Goal: Task Accomplishment & Management: Use online tool/utility

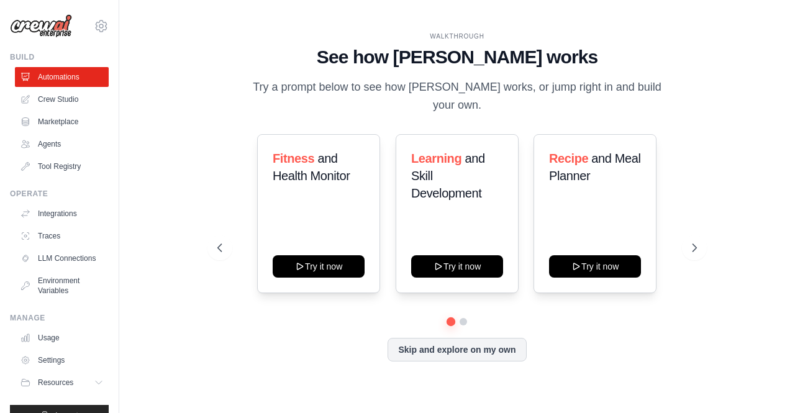
click at [420, 325] on div "Fitness and Health Monitor Try it now Learning and Skill Development Try it now…" at bounding box center [456, 247] width 479 height 227
click at [422, 349] on button "Skip and explore on my own" at bounding box center [456, 348] width 138 height 24
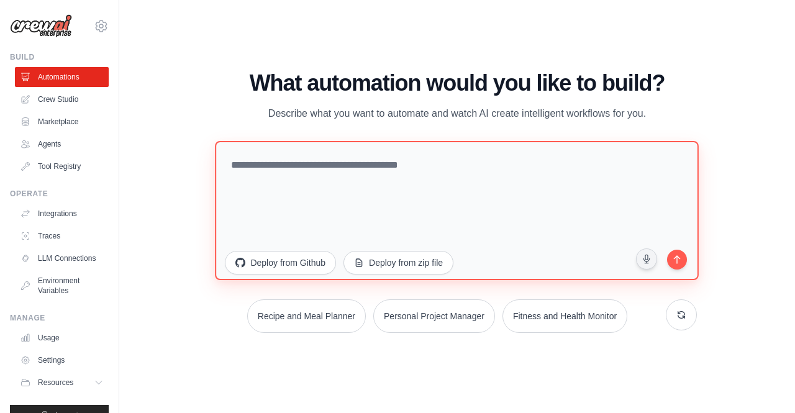
click at [369, 176] on textarea at bounding box center [457, 209] width 484 height 139
paste textarea "**********"
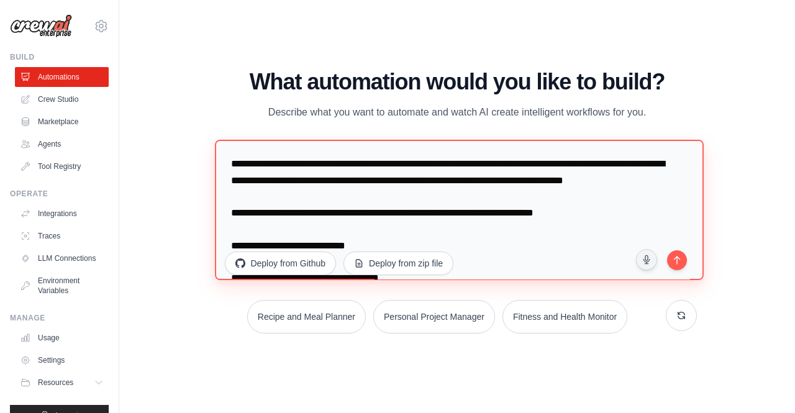
click at [418, 198] on textarea "**********" at bounding box center [459, 210] width 489 height 140
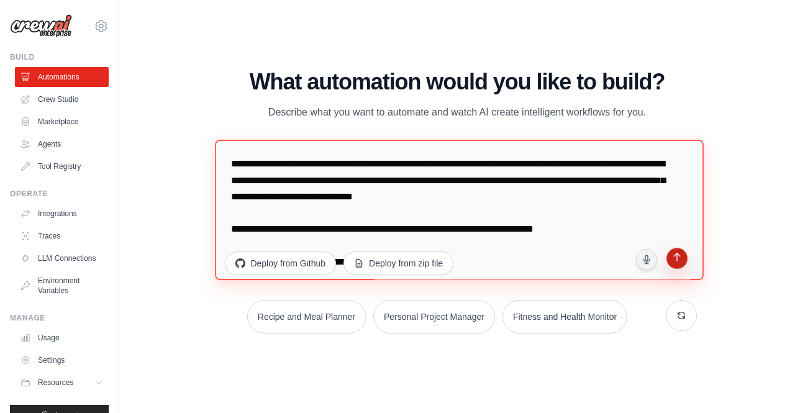
type textarea "**********"
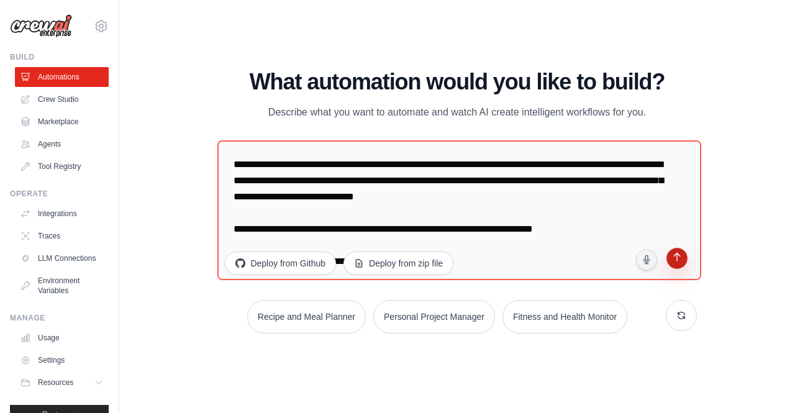
click at [675, 257] on icon "submit" at bounding box center [676, 259] width 12 height 12
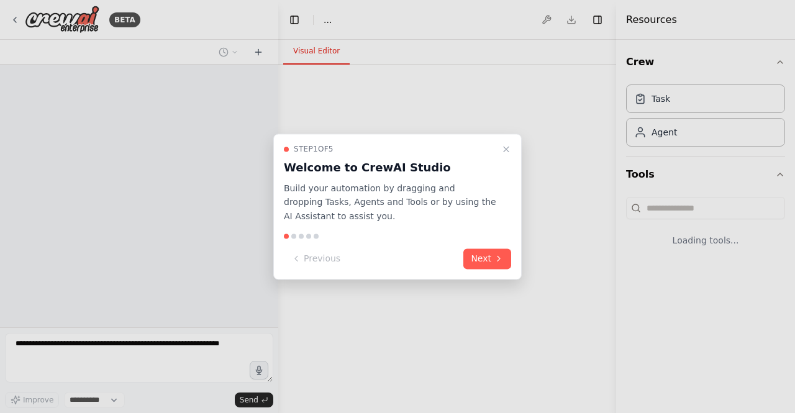
select select "****"
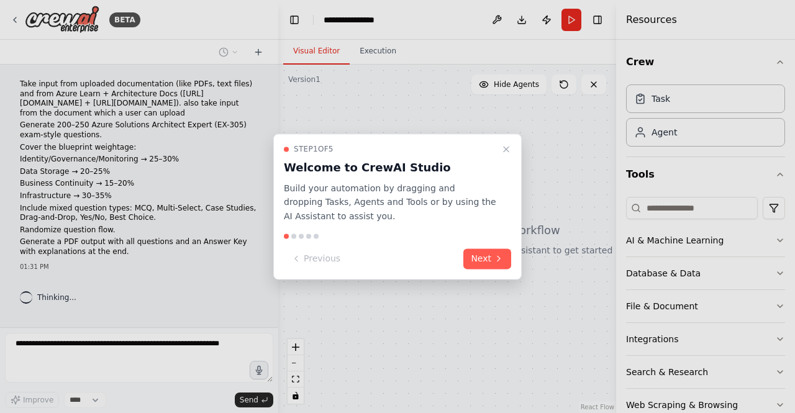
click at [484, 246] on div "Step 1 of 5 Welcome to CrewAI Studio Build your automation by dragging and drop…" at bounding box center [397, 206] width 248 height 146
click at [487, 256] on button "Next" at bounding box center [487, 258] width 48 height 20
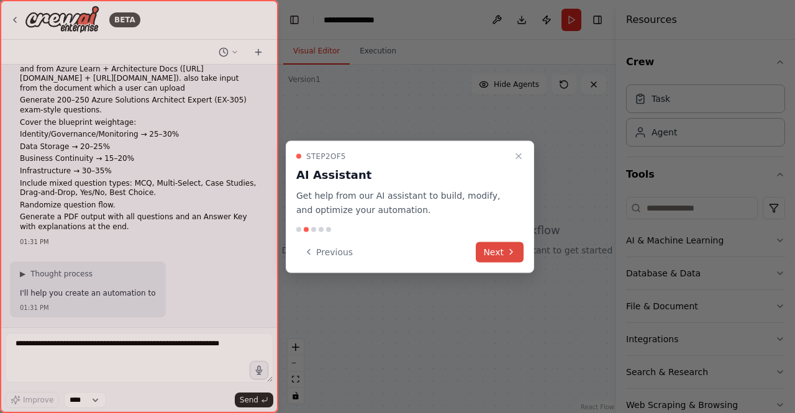
click at [479, 253] on button "Next" at bounding box center [500, 251] width 48 height 20
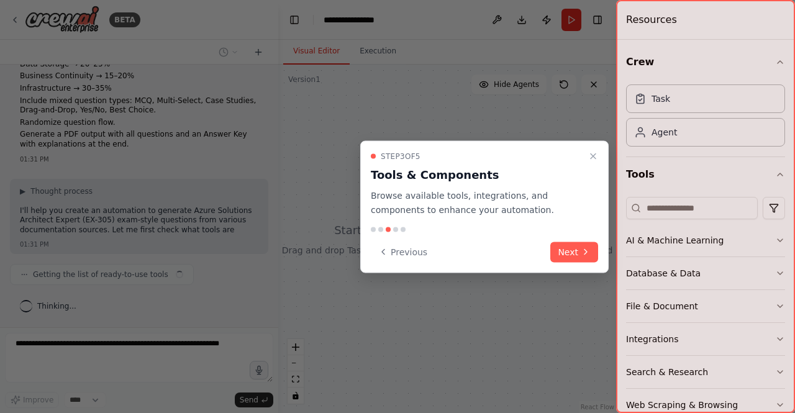
scroll to position [126, 0]
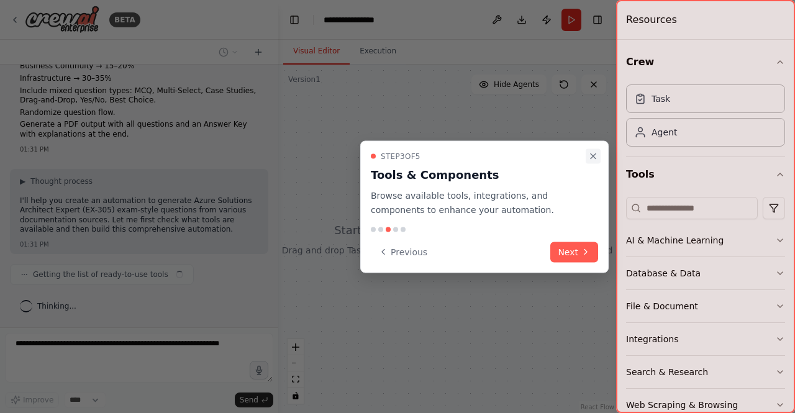
click at [595, 155] on icon "Close walkthrough" at bounding box center [593, 156] width 10 height 10
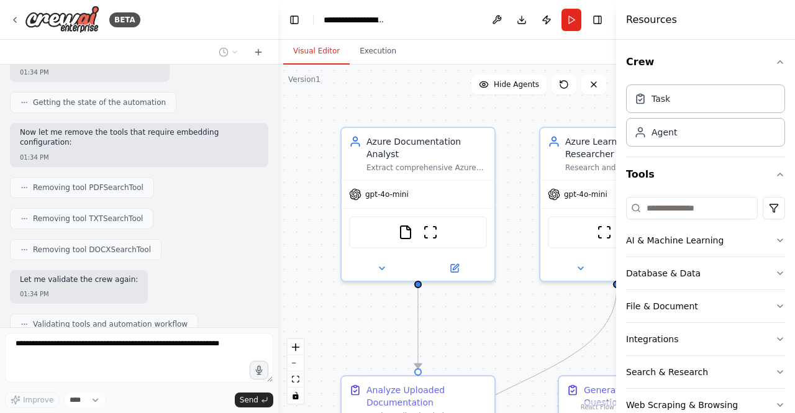
scroll to position [1400, 0]
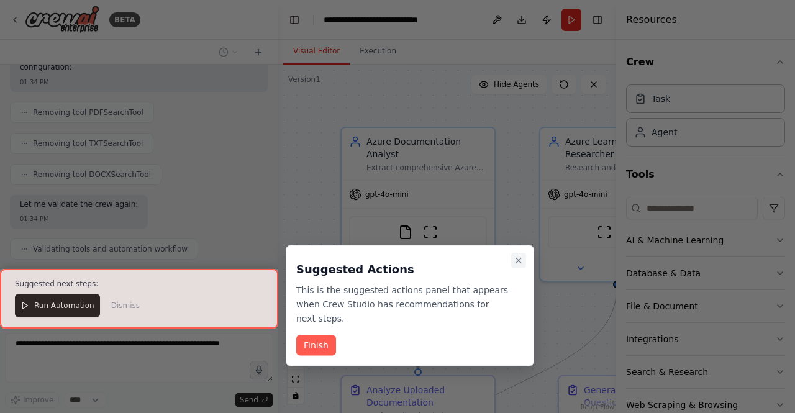
click at [513, 264] on icon "Close walkthrough" at bounding box center [518, 261] width 10 height 10
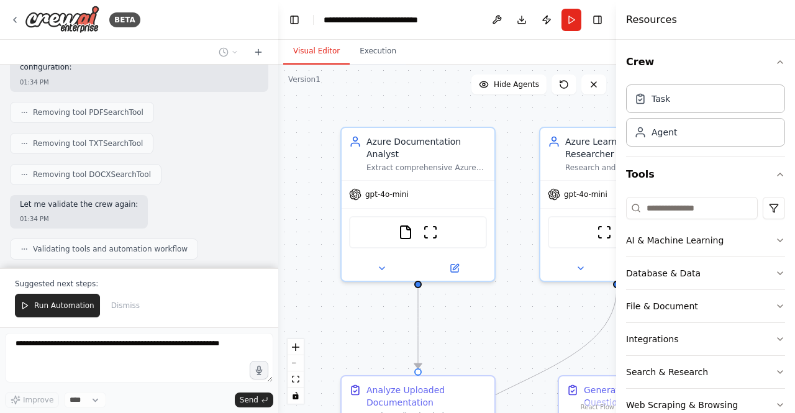
click at [64, 305] on span "Run Automation" at bounding box center [64, 305] width 60 height 10
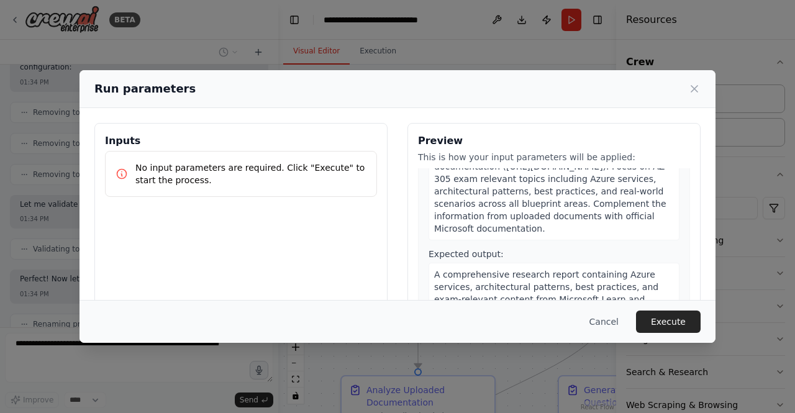
scroll to position [372, 0]
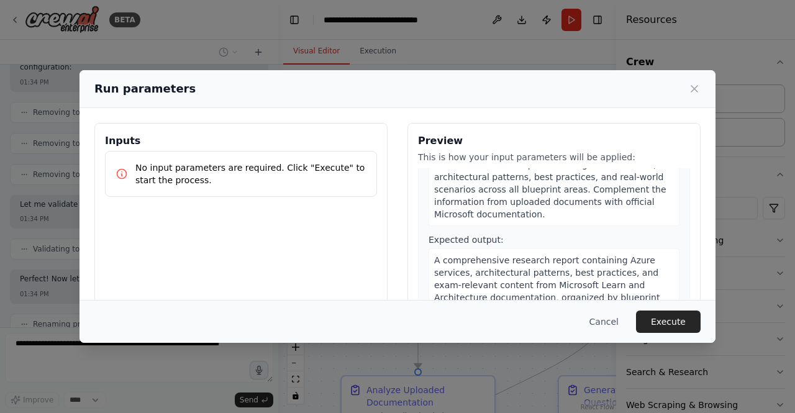
click at [617, 317] on button "Cancel" at bounding box center [603, 321] width 49 height 22
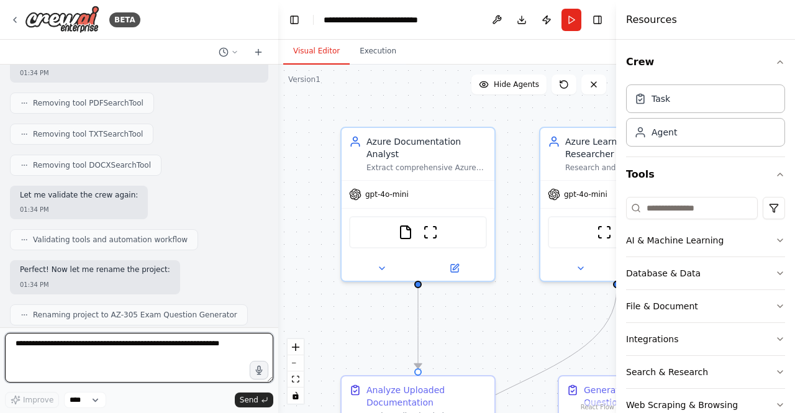
click at [169, 347] on textarea at bounding box center [139, 358] width 268 height 50
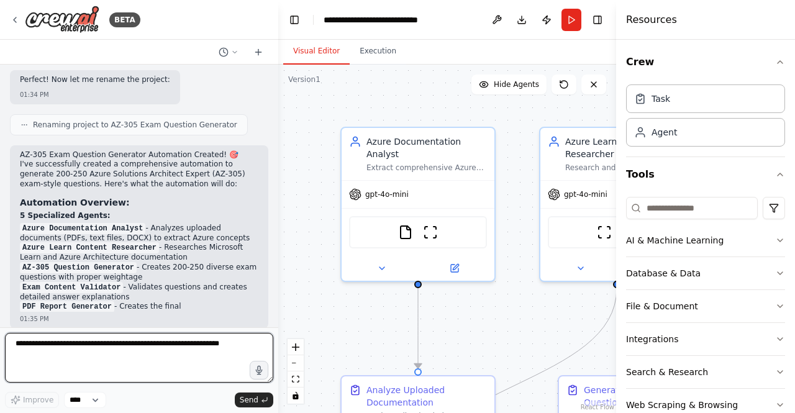
click at [171, 343] on textarea at bounding box center [139, 358] width 268 height 50
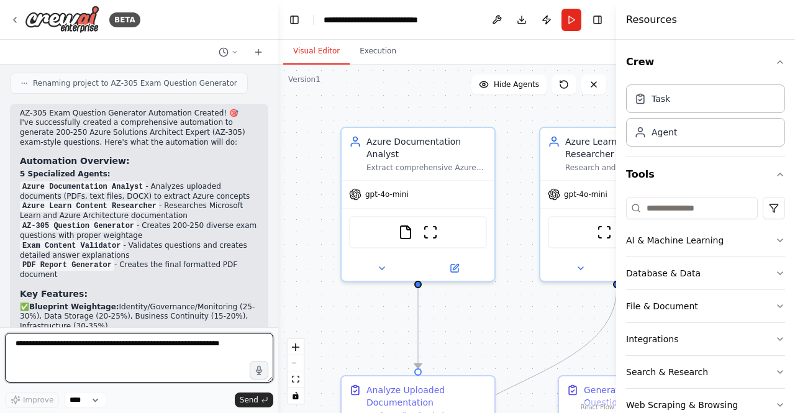
click at [170, 344] on textarea at bounding box center [139, 358] width 268 height 50
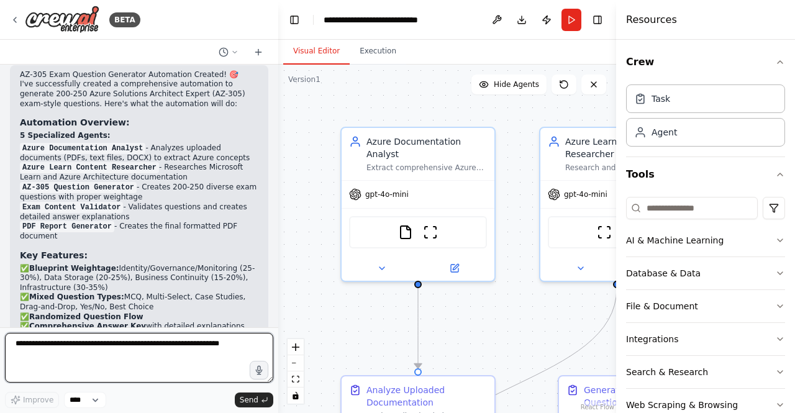
type textarea "*"
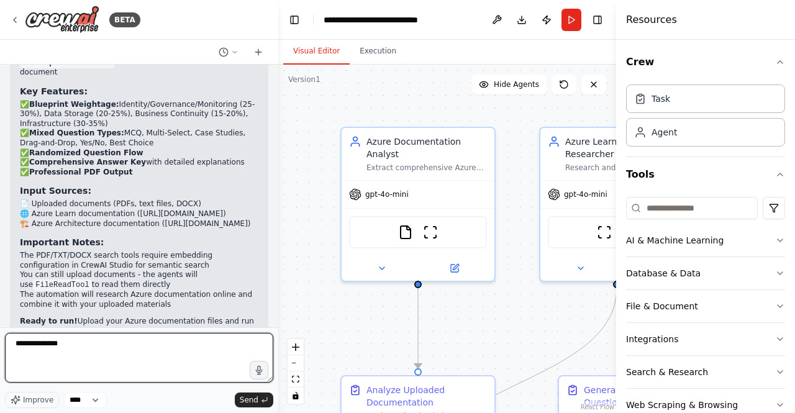
scroll to position [1854, 0]
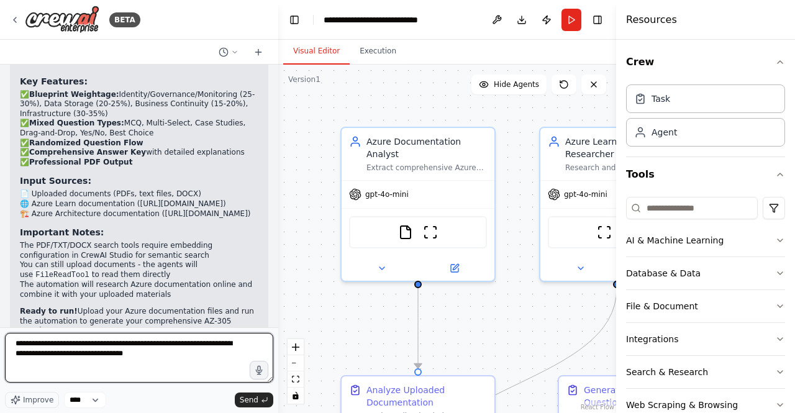
type textarea "**********"
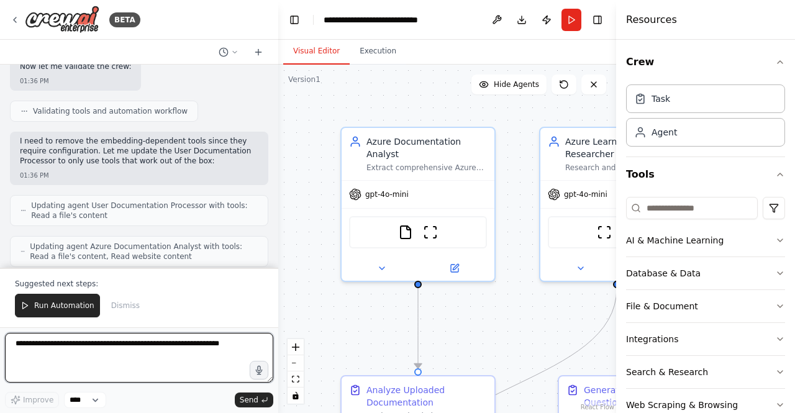
scroll to position [3095, 0]
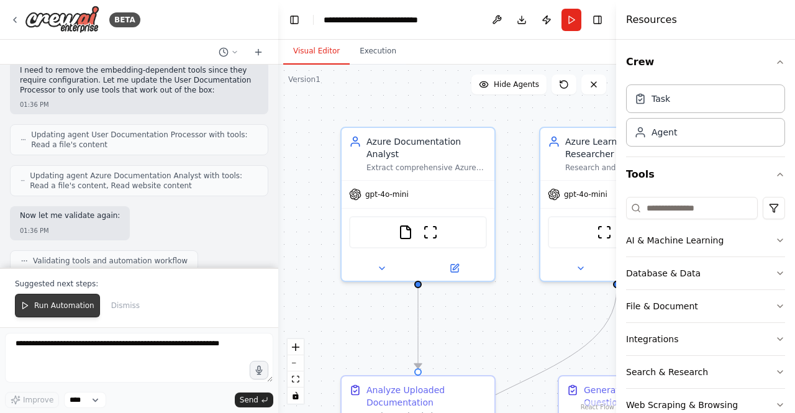
click at [80, 305] on span "Run Automation" at bounding box center [64, 305] width 60 height 10
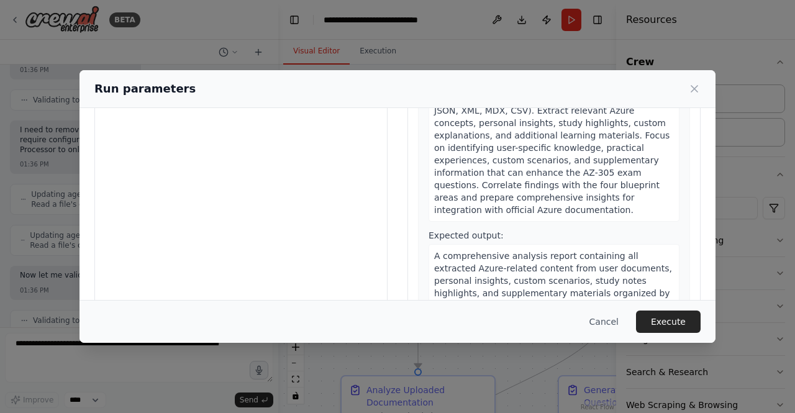
scroll to position [132, 0]
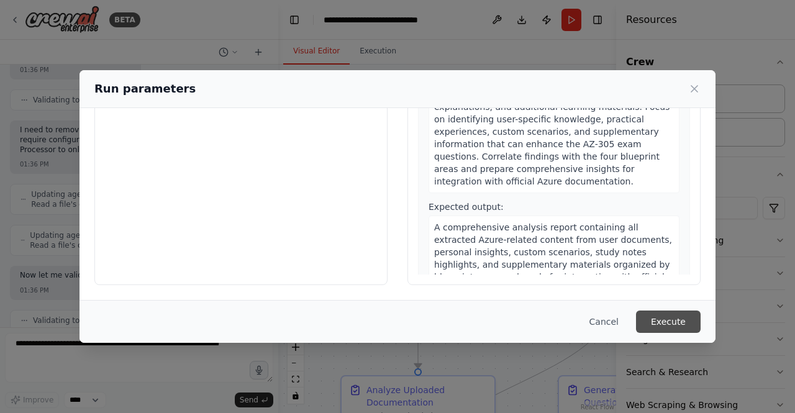
click at [672, 321] on button "Execute" at bounding box center [668, 321] width 65 height 22
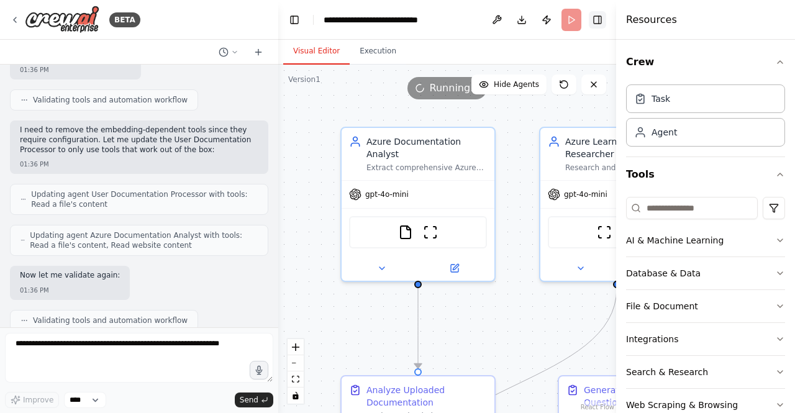
click at [605, 20] on button "Toggle Right Sidebar" at bounding box center [596, 19] width 17 height 17
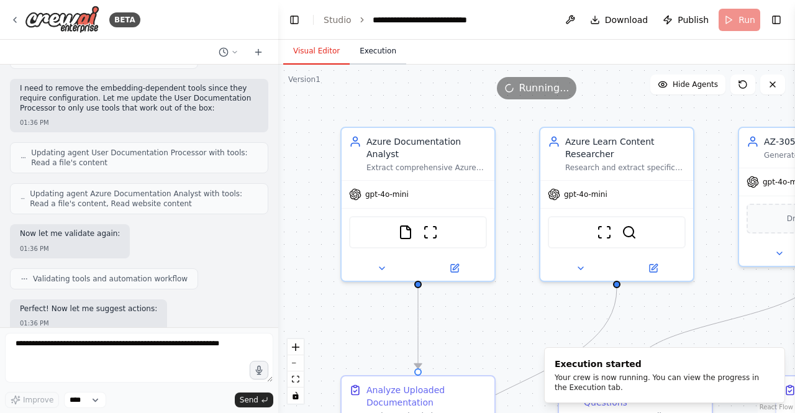
click at [362, 55] on button "Execution" at bounding box center [377, 51] width 56 height 26
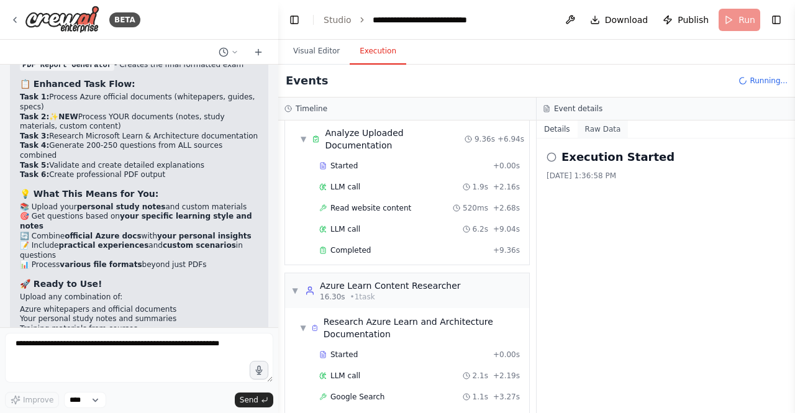
scroll to position [64, 0]
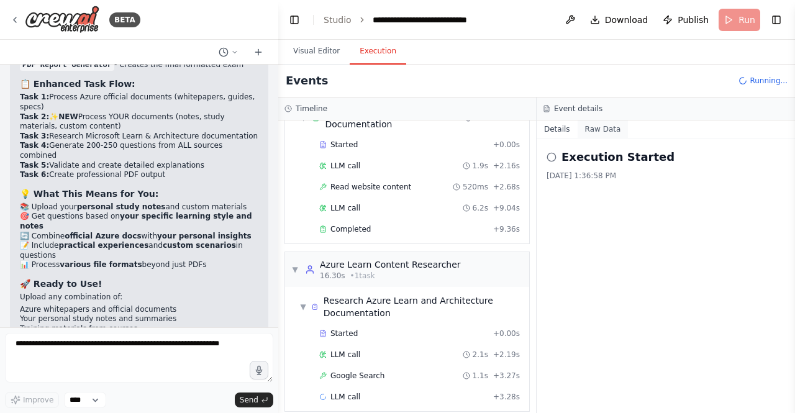
click at [595, 128] on button "Raw Data" at bounding box center [602, 128] width 51 height 17
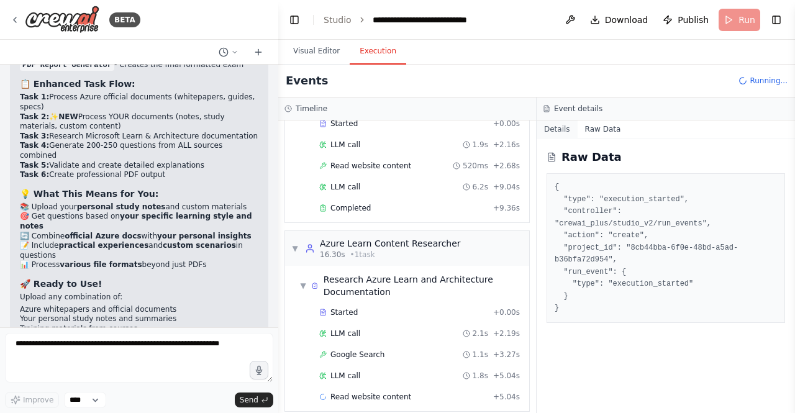
click at [556, 129] on button "Details" at bounding box center [556, 128] width 41 height 17
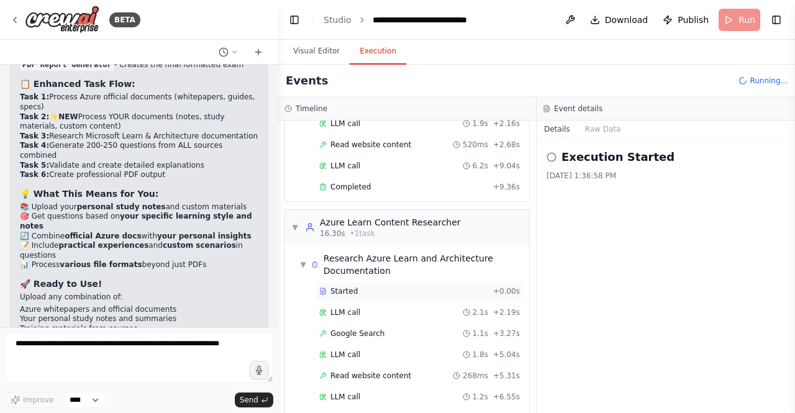
scroll to position [127, 0]
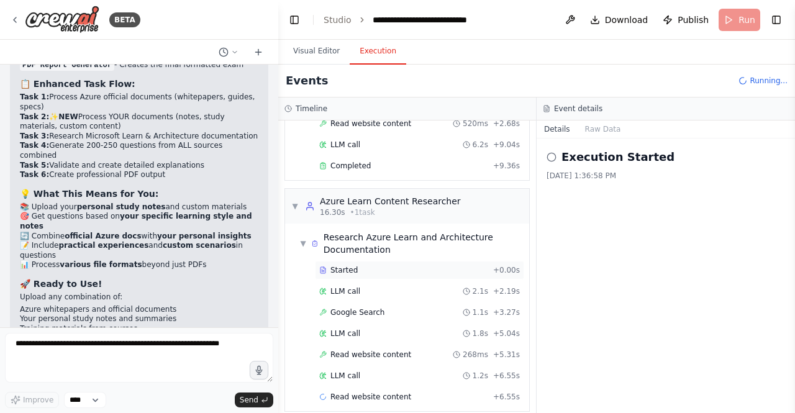
click at [353, 286] on span "LLM call" at bounding box center [345, 291] width 30 height 10
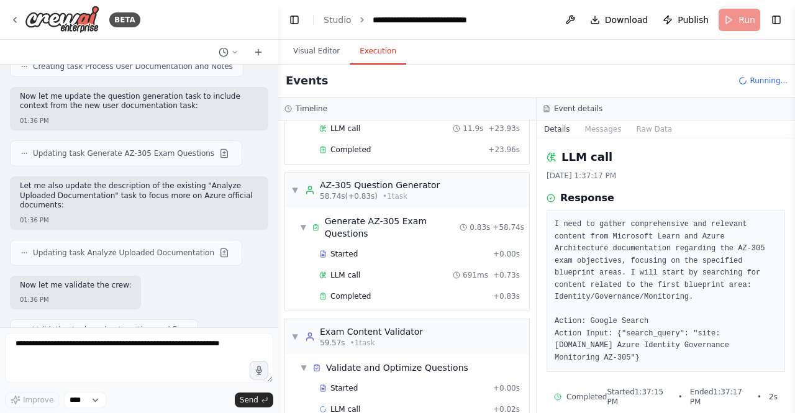
scroll to position [2805, 0]
click at [318, 50] on button "Visual Editor" at bounding box center [316, 51] width 66 height 26
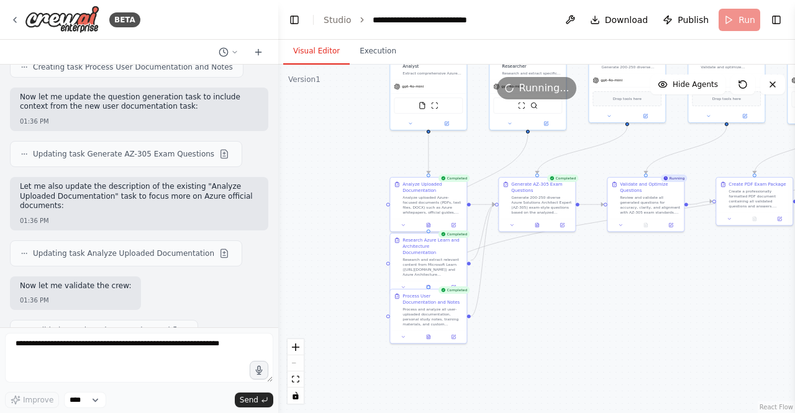
drag, startPoint x: 635, startPoint y: 364, endPoint x: 595, endPoint y: 268, distance: 104.1
click at [595, 268] on div ".deletable-edge-delete-btn { width: 20px; height: 20px; border: 0px solid #ffff…" at bounding box center [536, 239] width 516 height 348
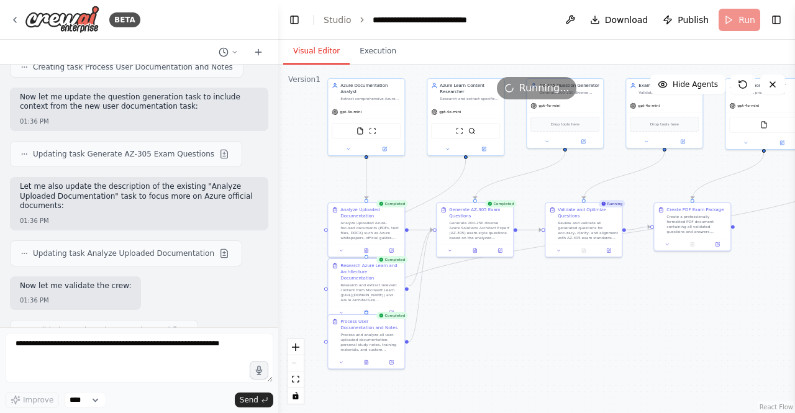
drag, startPoint x: 595, startPoint y: 268, endPoint x: 531, endPoint y: 297, distance: 70.0
click at [531, 297] on div ".deletable-edge-delete-btn { width: 20px; height: 20px; border: 0px solid #ffff…" at bounding box center [536, 239] width 516 height 348
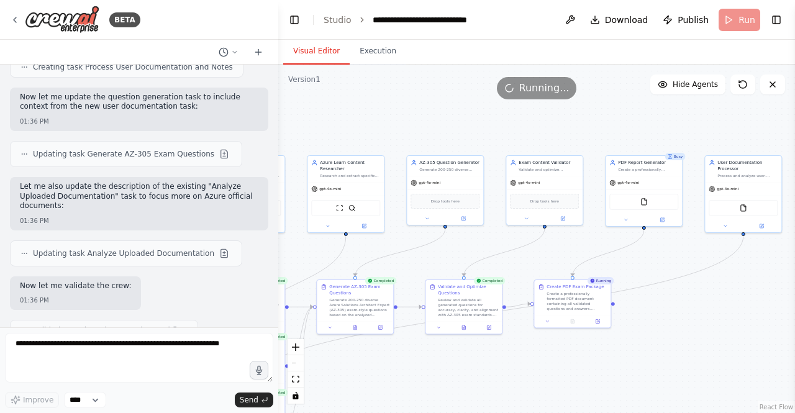
drag, startPoint x: 767, startPoint y: 189, endPoint x: 649, endPoint y: 263, distance: 139.2
click at [649, 263] on div ".deletable-edge-delete-btn { width: 20px; height: 20px; border: 0px solid #ffff…" at bounding box center [536, 239] width 516 height 348
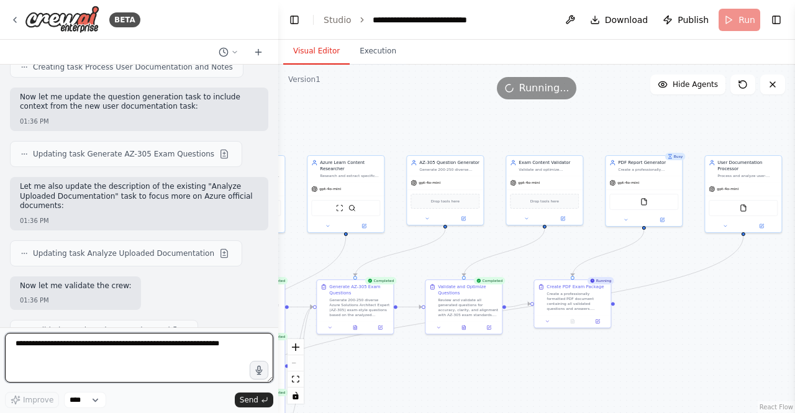
click at [228, 348] on textarea at bounding box center [139, 358] width 268 height 50
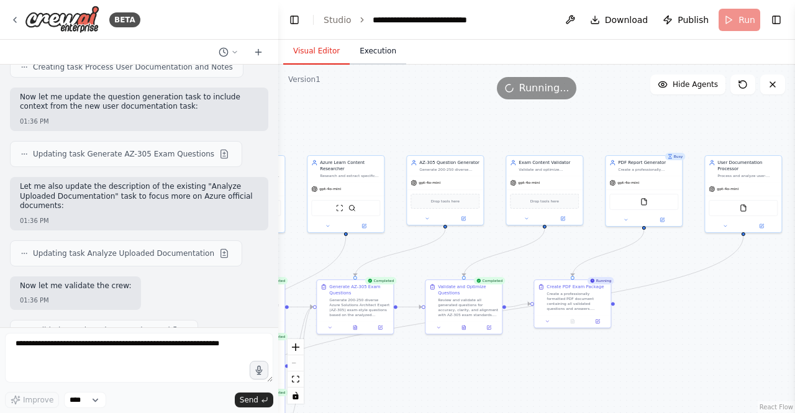
click at [358, 63] on button "Execution" at bounding box center [377, 51] width 56 height 26
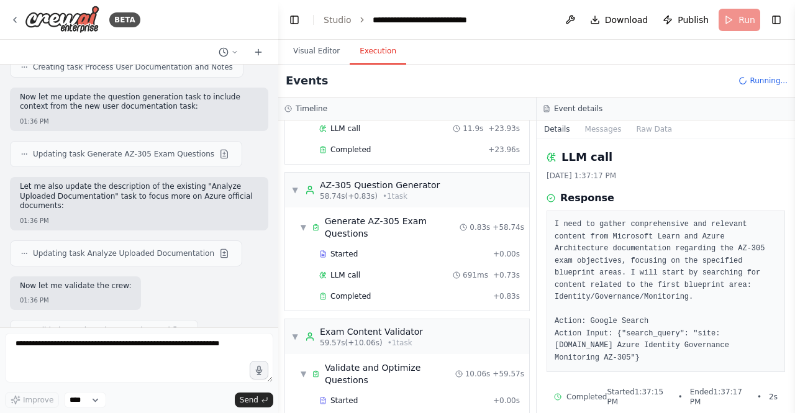
click at [369, 55] on button "Execution" at bounding box center [377, 51] width 56 height 26
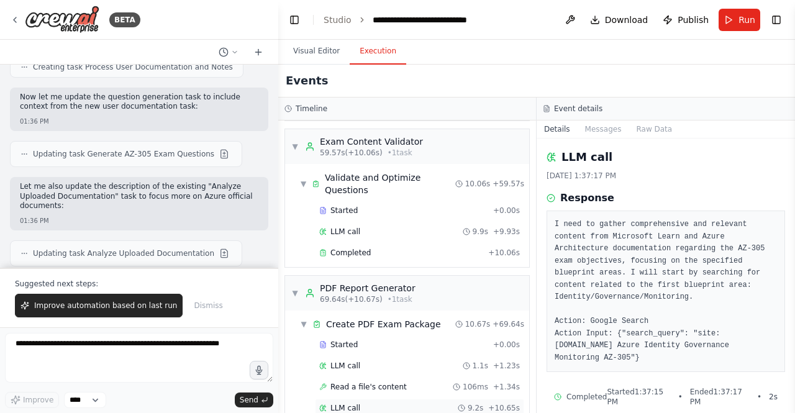
scroll to position [1204, 0]
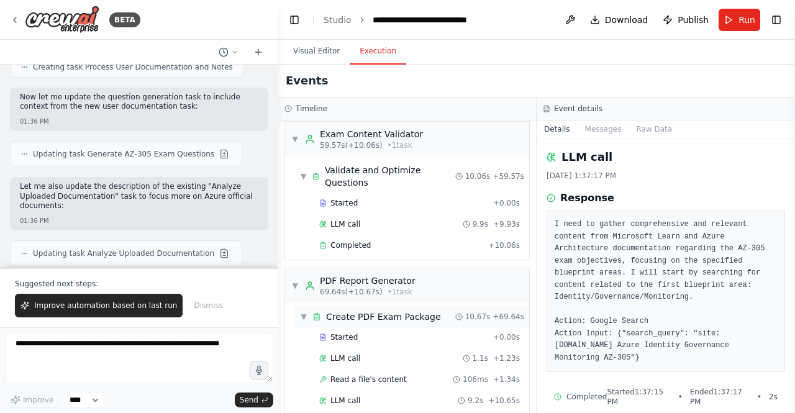
click at [376, 310] on div "Create PDF Exam Package" at bounding box center [383, 316] width 115 height 12
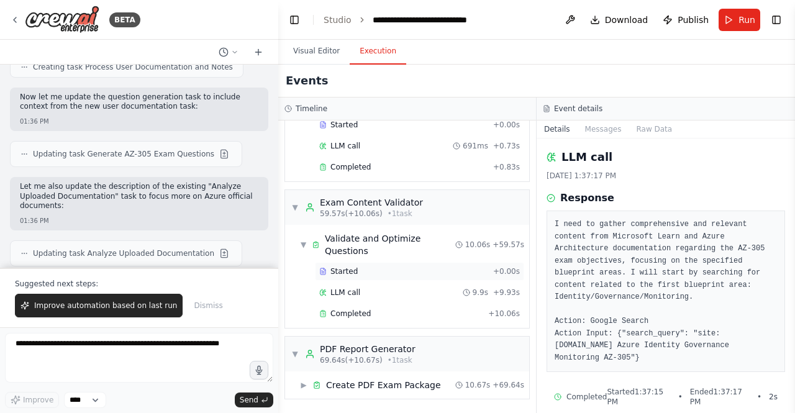
scroll to position [1098, 0]
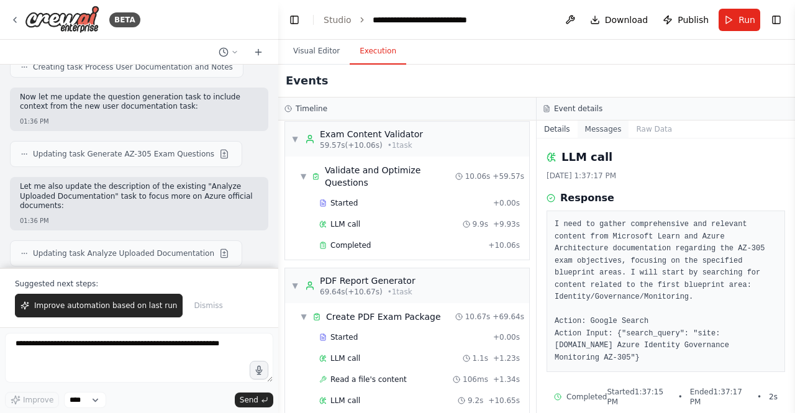
click at [597, 125] on button "Messages" at bounding box center [603, 128] width 52 height 17
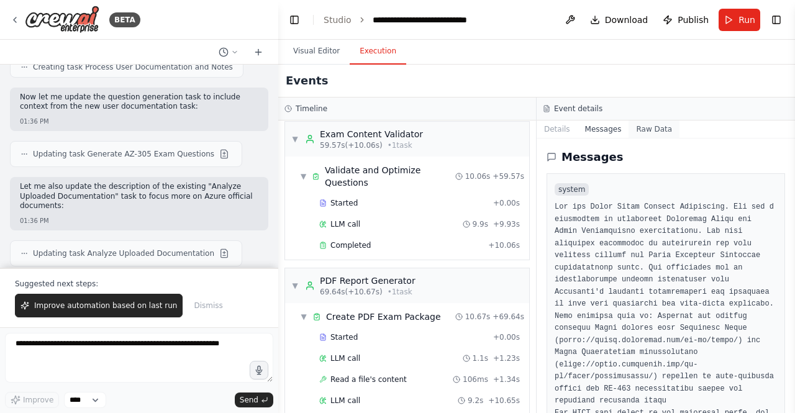
click at [646, 129] on button "Raw Data" at bounding box center [653, 128] width 51 height 17
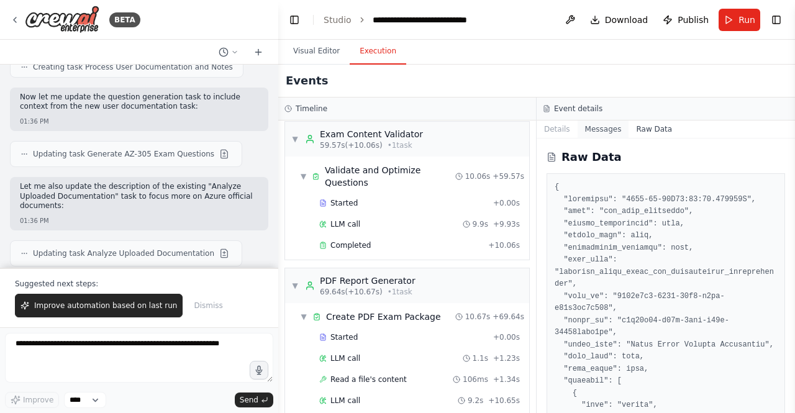
click at [610, 133] on button "Messages" at bounding box center [603, 128] width 52 height 17
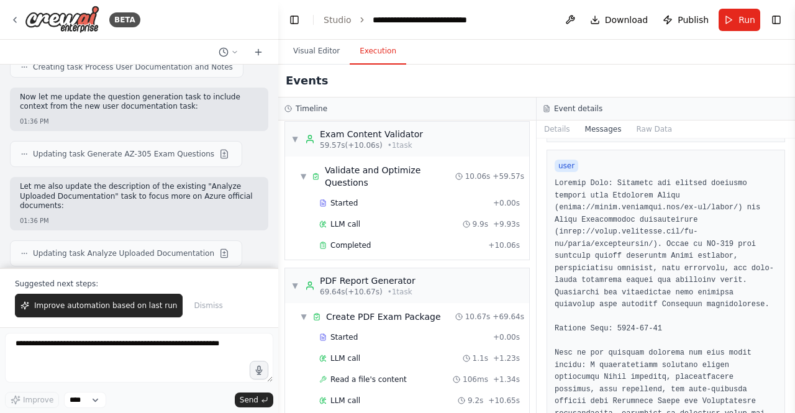
scroll to position [1179, 0]
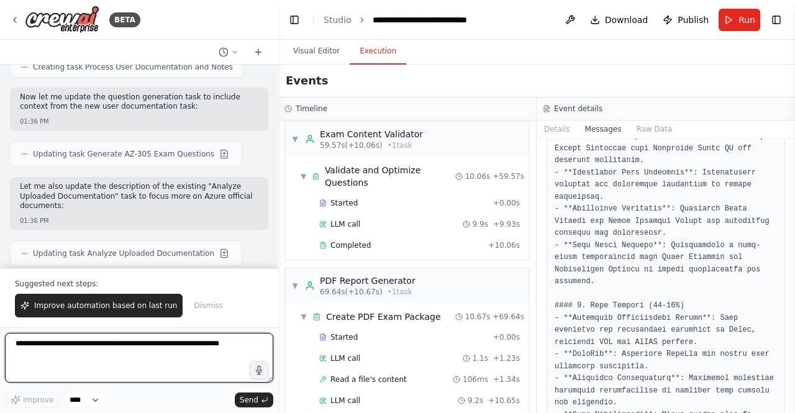
click at [194, 359] on textarea at bounding box center [139, 358] width 268 height 50
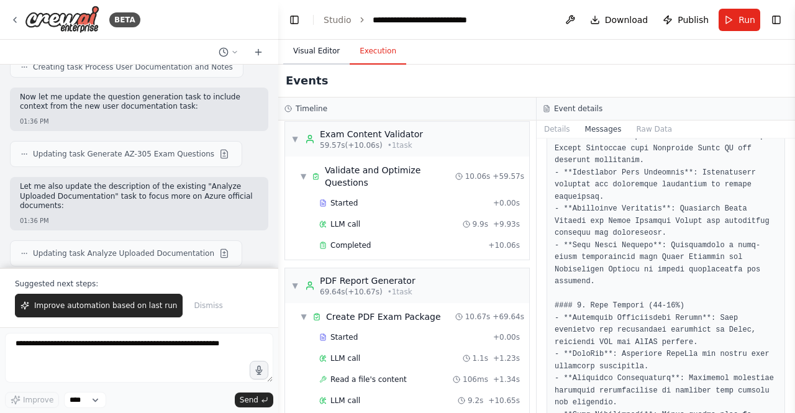
click at [312, 52] on button "Visual Editor" at bounding box center [316, 51] width 66 height 26
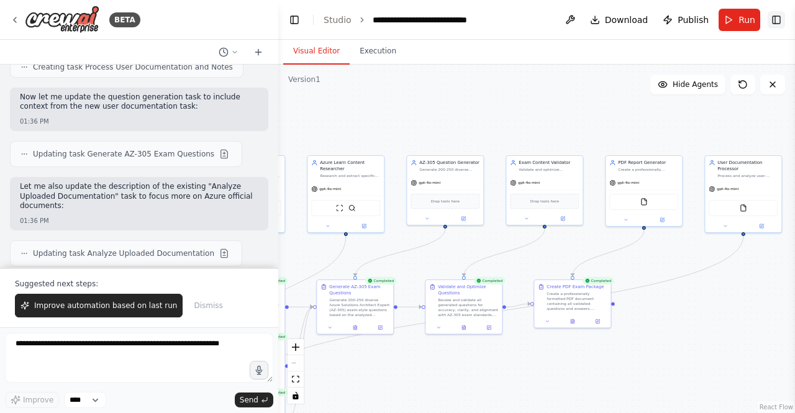
click at [781, 22] on button "Toggle Right Sidebar" at bounding box center [775, 19] width 17 height 17
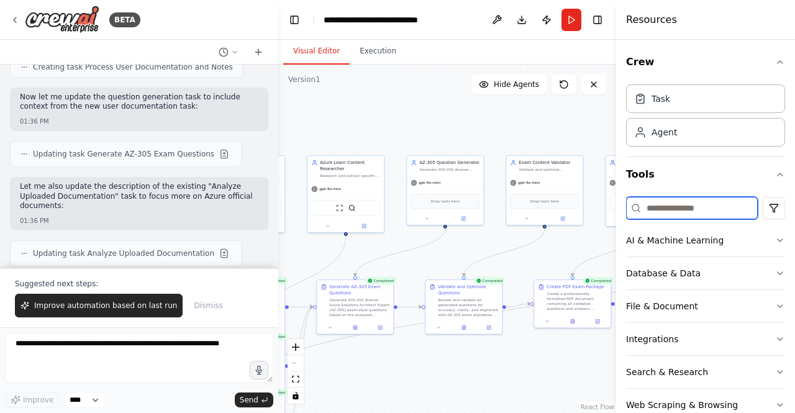
click at [697, 209] on input at bounding box center [692, 208] width 132 height 22
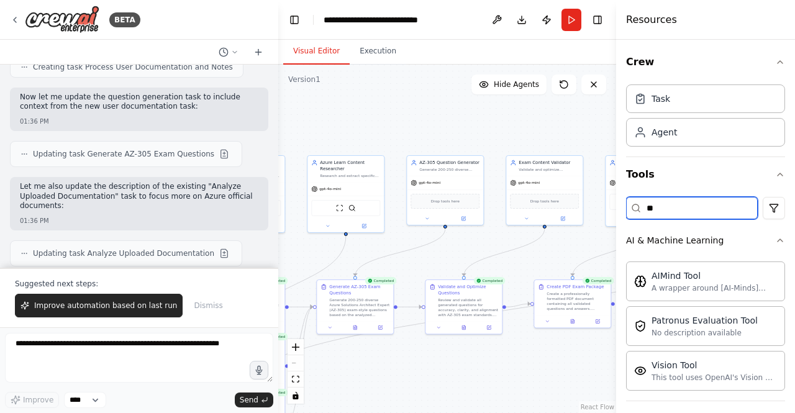
type input "*"
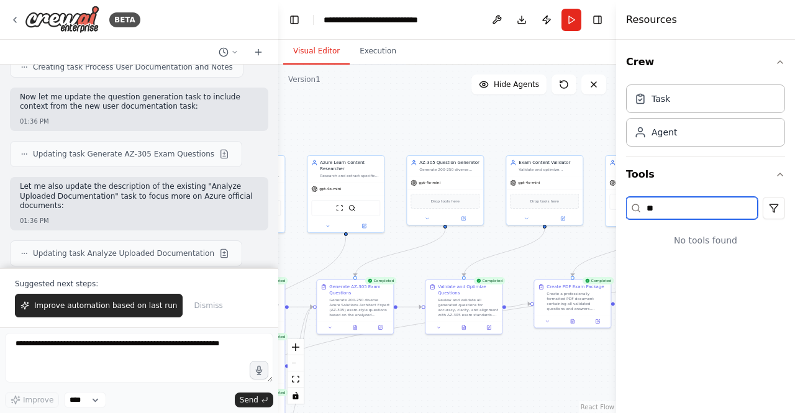
type input "*"
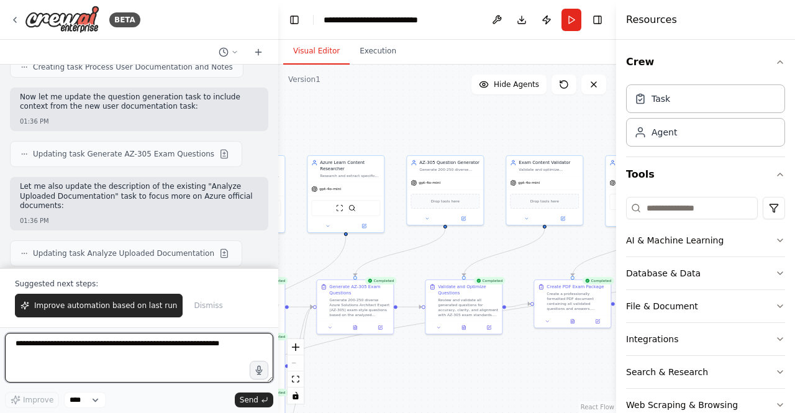
click at [74, 335] on textarea at bounding box center [139, 358] width 268 height 50
paste textarea "**********"
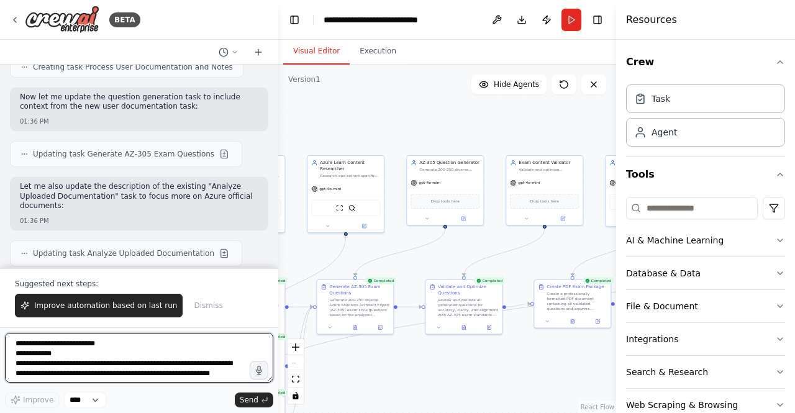
scroll to position [652, 0]
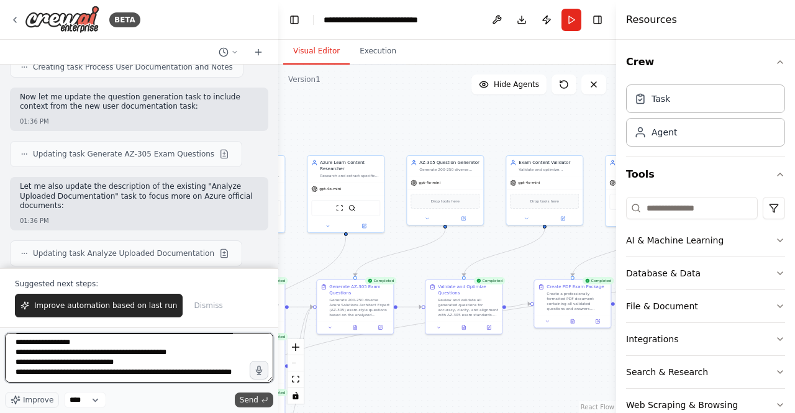
type textarea "**********"
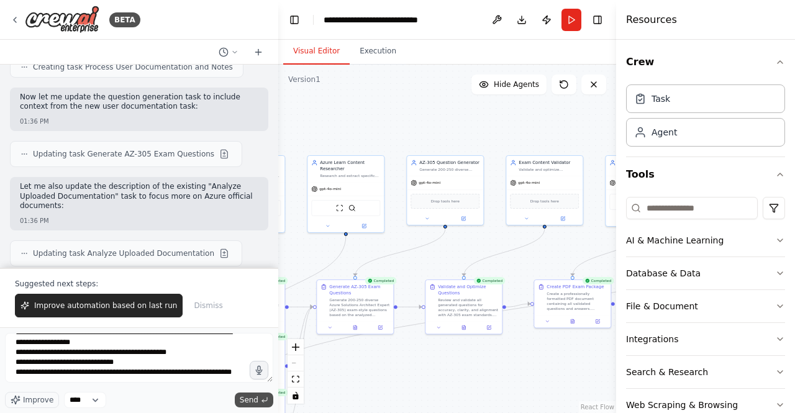
click at [242, 402] on span "Send" at bounding box center [249, 400] width 19 height 10
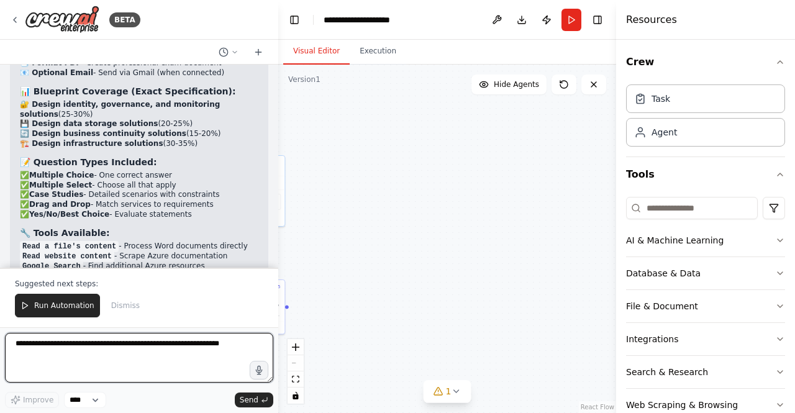
scroll to position [6520, 0]
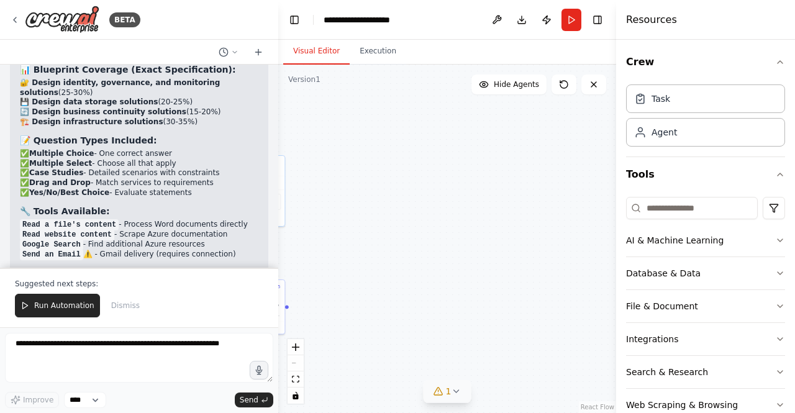
click at [458, 396] on button "1" at bounding box center [447, 391] width 48 height 23
click at [418, 394] on span "Gmail integration is not connected. Please connect before using it." at bounding box center [454, 386] width 134 height 20
click at [514, 353] on button at bounding box center [510, 350] width 21 height 15
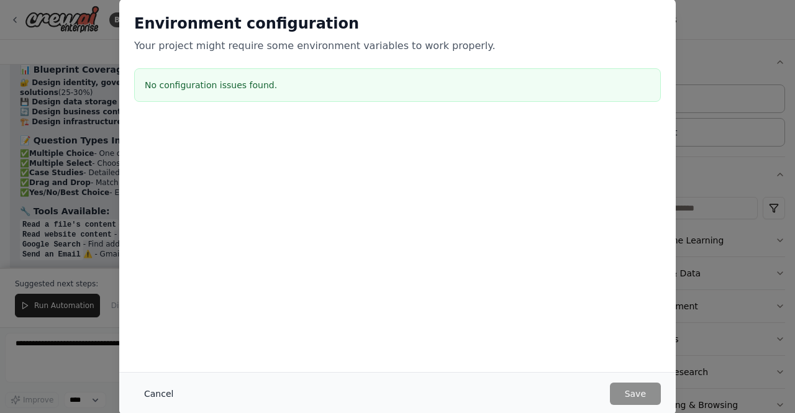
click at [165, 395] on button "Cancel" at bounding box center [158, 393] width 49 height 22
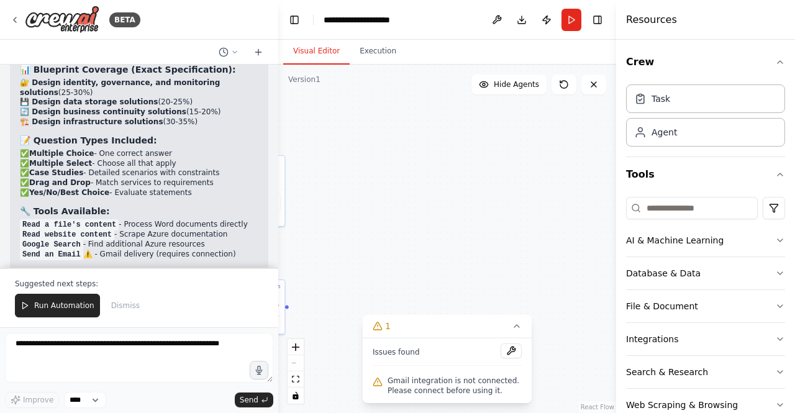
click at [358, 211] on div ".deletable-edge-delete-btn { width: 20px; height: 20px; border: 0px solid #ffff…" at bounding box center [447, 239] width 338 height 348
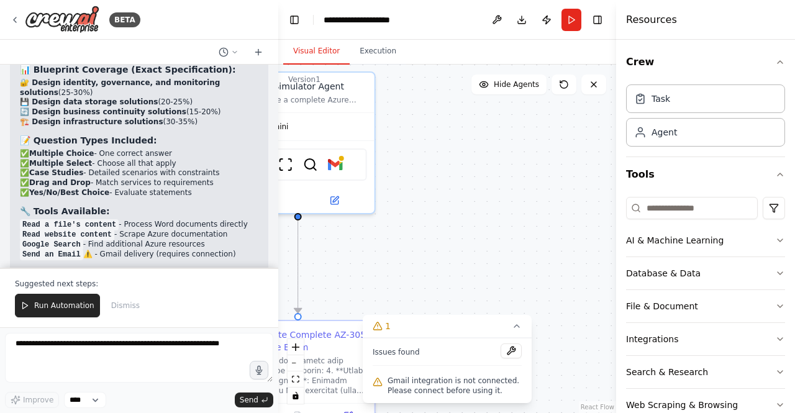
drag, startPoint x: 387, startPoint y: 160, endPoint x: 514, endPoint y: 153, distance: 127.4
click at [550, 130] on div ".deletable-edge-delete-btn { width: 20px; height: 20px; border: 0px solid #ffff…" at bounding box center [447, 239] width 338 height 348
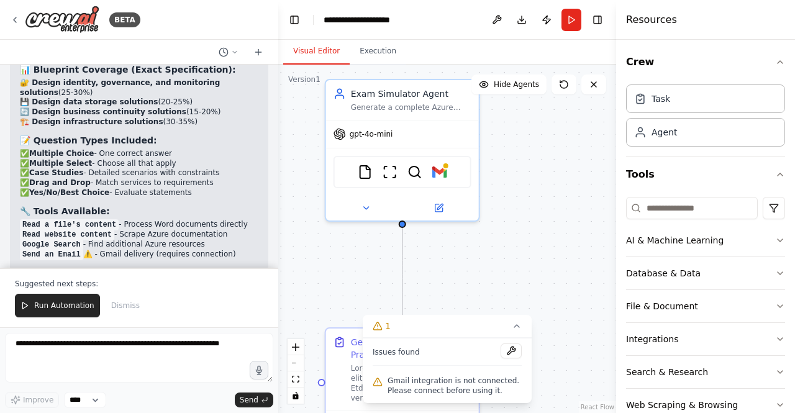
drag, startPoint x: 388, startPoint y: 228, endPoint x: 494, endPoint y: 266, distance: 112.3
click at [497, 272] on div ".deletable-edge-delete-btn { width: 20px; height: 20px; border: 0px solid #ffff…" at bounding box center [447, 239] width 338 height 348
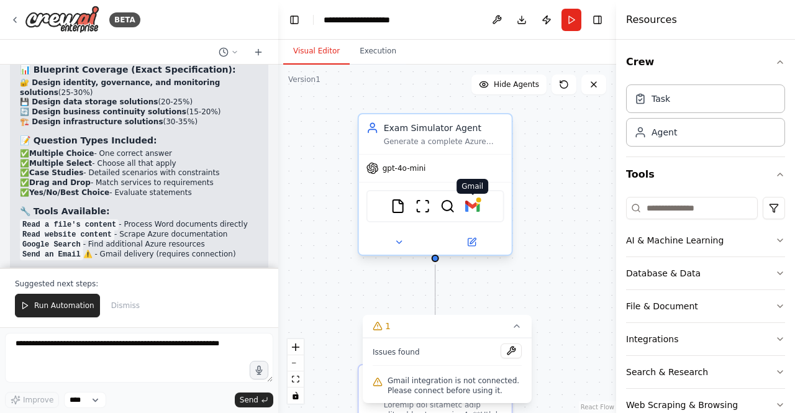
click at [477, 207] on img at bounding box center [472, 206] width 15 height 15
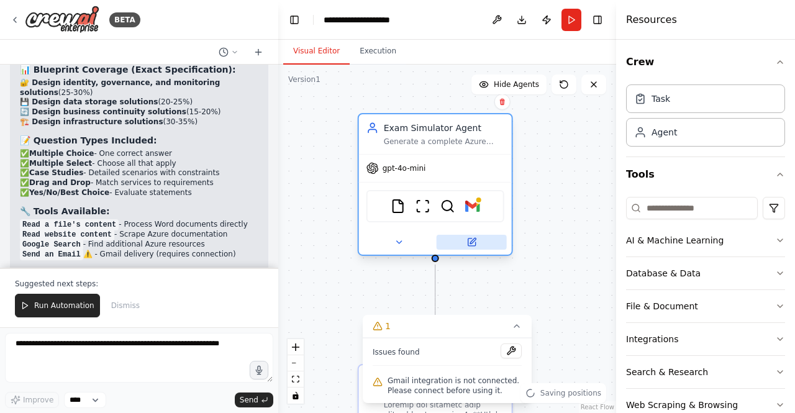
click at [473, 243] on icon at bounding box center [470, 241] width 7 height 7
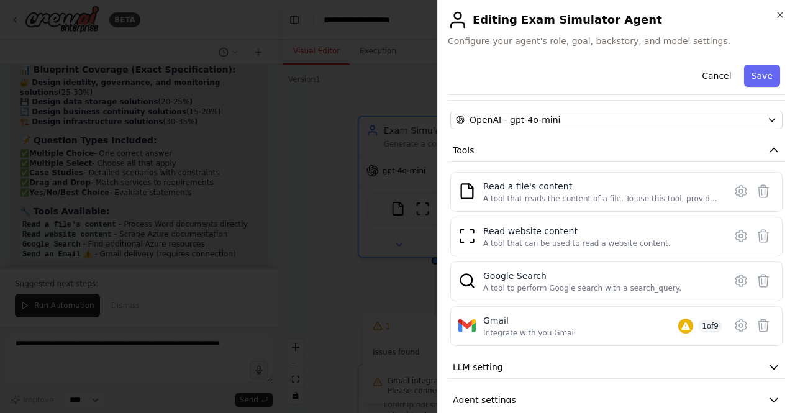
scroll to position [124, 0]
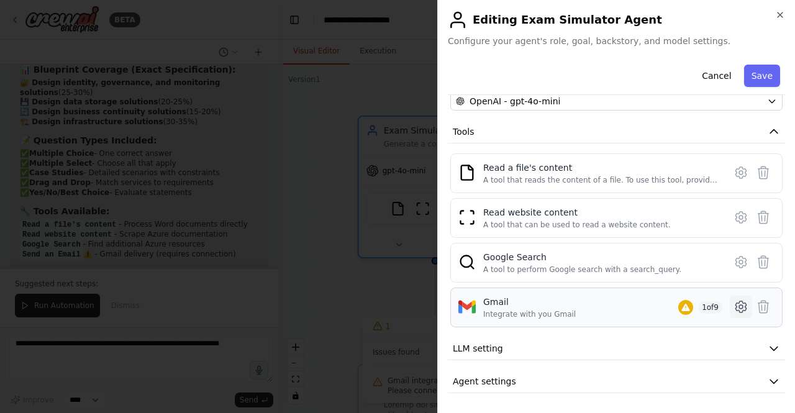
click at [735, 303] on icon at bounding box center [740, 306] width 11 height 11
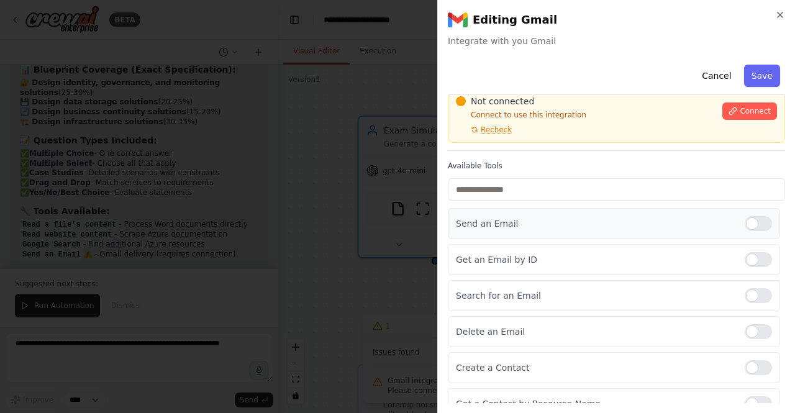
scroll to position [0, 0]
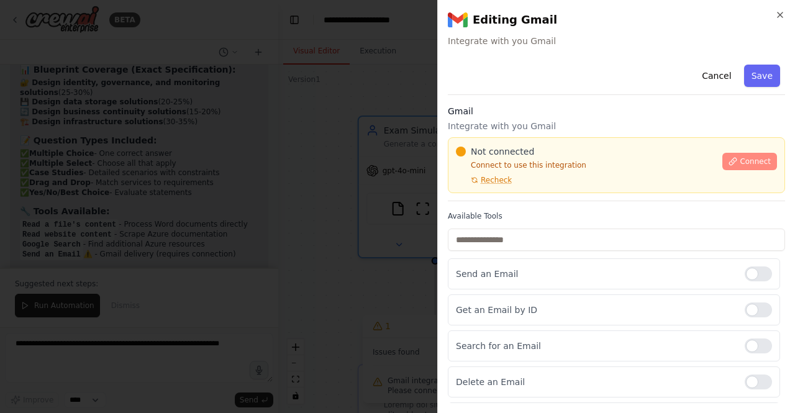
click at [742, 159] on span "Connect" at bounding box center [754, 161] width 31 height 10
click at [739, 164] on span "Connect" at bounding box center [754, 161] width 31 height 10
click at [739, 161] on span "Connect" at bounding box center [754, 161] width 31 height 10
click at [508, 178] on div "Not connected Connect to use this integration Recheck" at bounding box center [585, 165] width 259 height 40
click at [497, 179] on span "Recheck" at bounding box center [495, 180] width 31 height 10
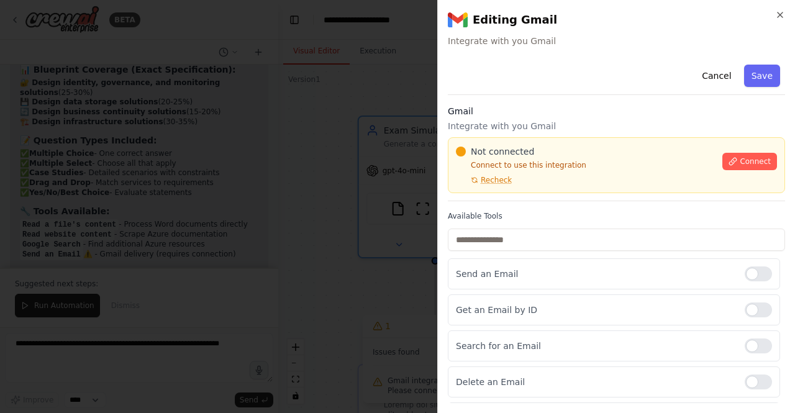
click at [317, 163] on div at bounding box center [397, 206] width 795 height 413
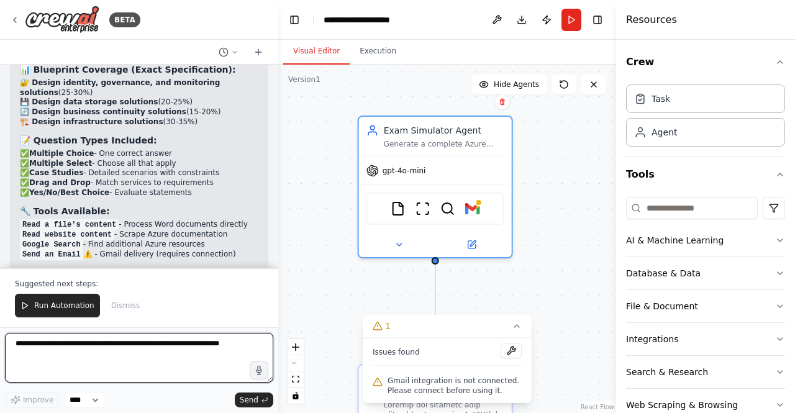
click at [134, 341] on textarea at bounding box center [139, 358] width 268 height 50
paste textarea "**********"
type textarea "**********"
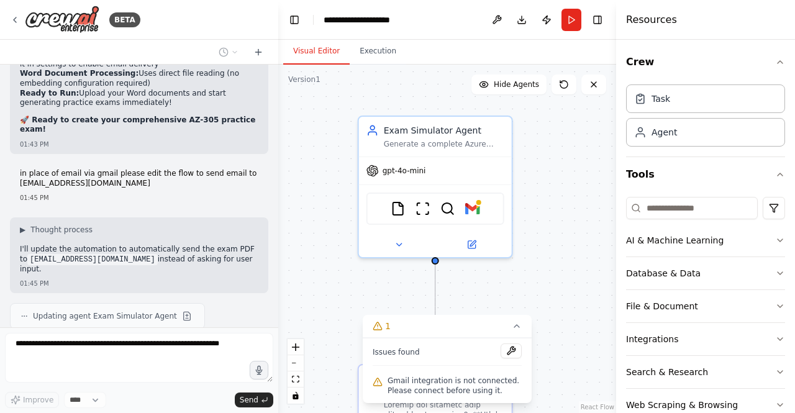
scroll to position [6823, 0]
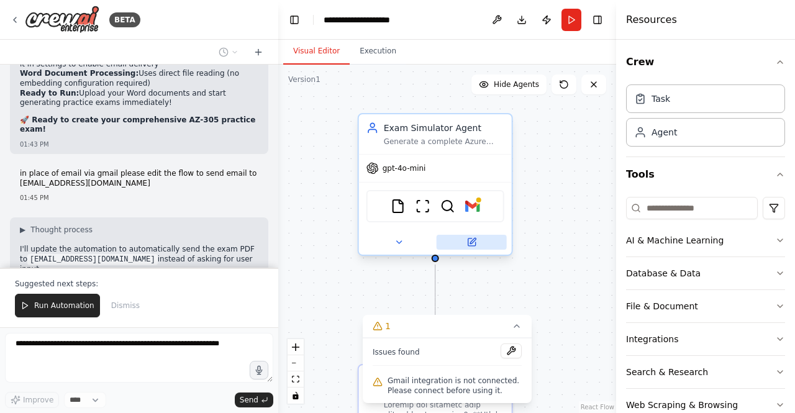
click at [472, 244] on icon at bounding box center [470, 241] width 7 height 7
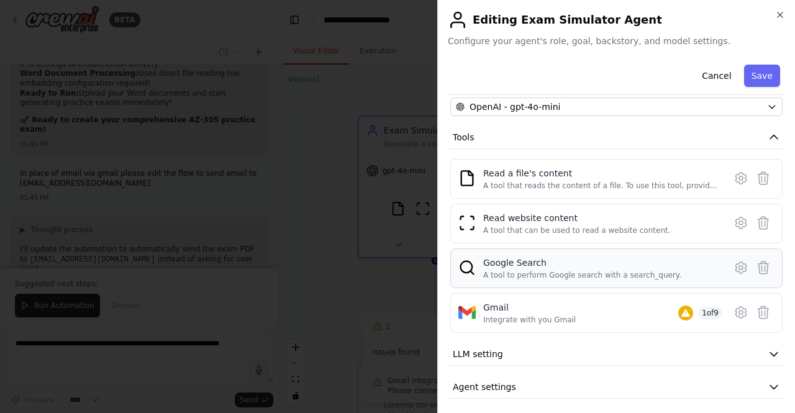
scroll to position [124, 0]
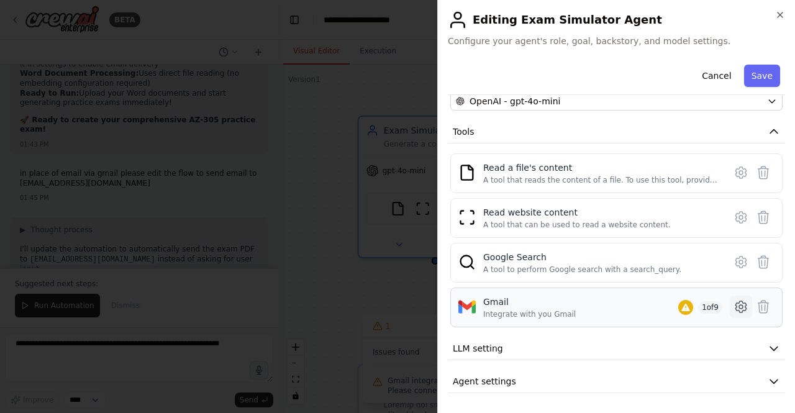
click at [735, 303] on icon at bounding box center [740, 306] width 15 height 15
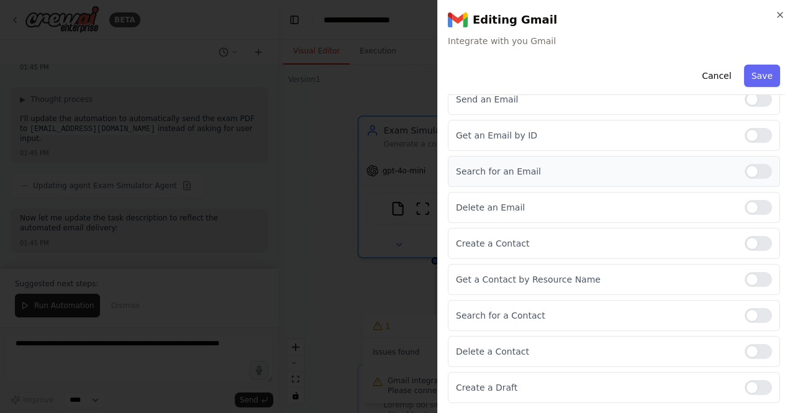
scroll to position [0, 0]
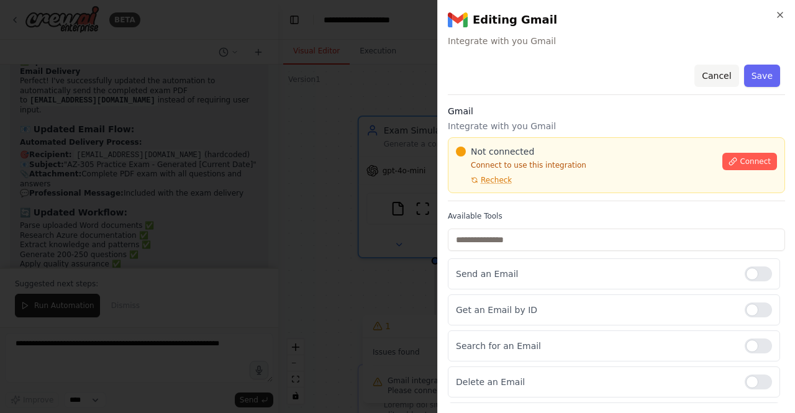
click at [715, 79] on button "Cancel" at bounding box center [716, 76] width 44 height 22
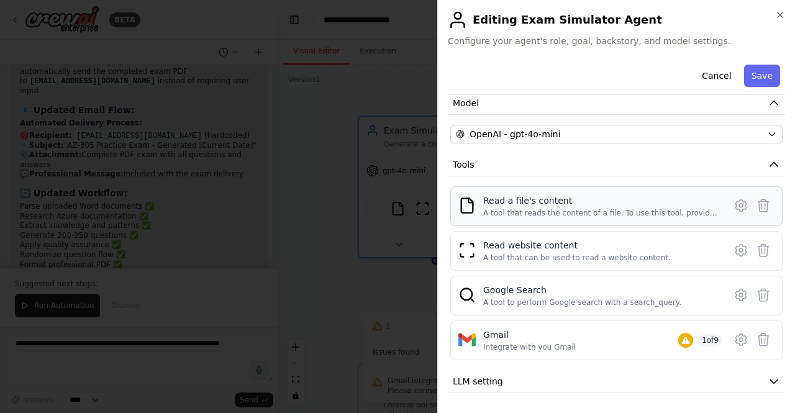
scroll to position [124, 0]
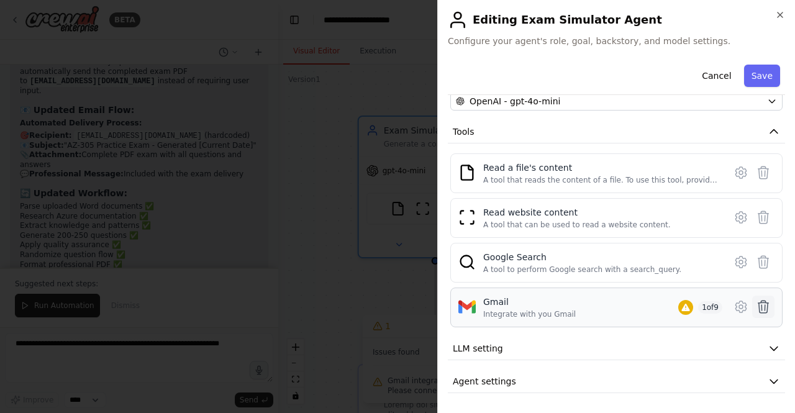
click at [755, 312] on icon at bounding box center [762, 306] width 15 height 15
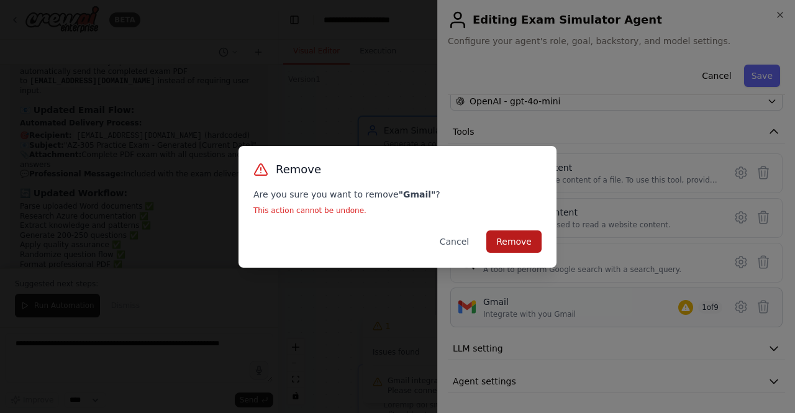
click at [525, 244] on button "Remove" at bounding box center [513, 241] width 55 height 22
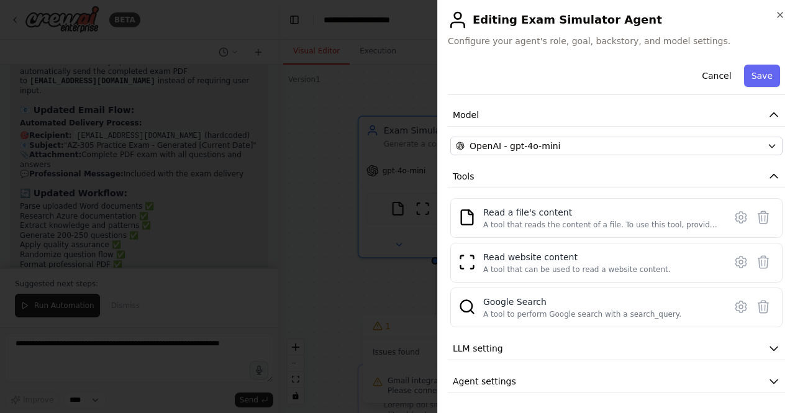
scroll to position [79, 0]
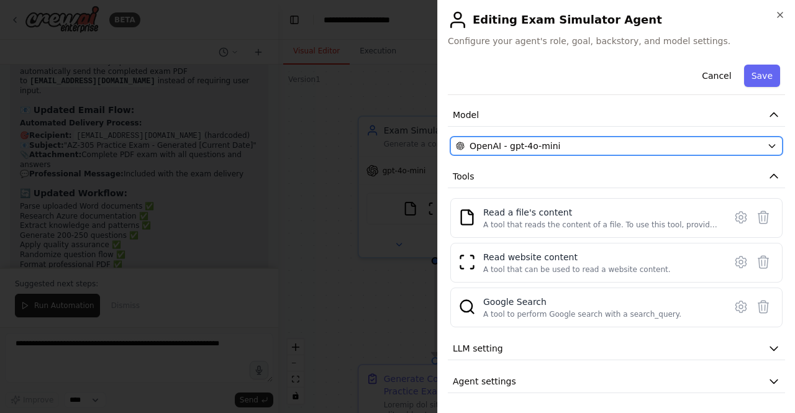
click at [566, 152] on button "OpenAI - gpt-4o-mini" at bounding box center [616, 146] width 332 height 19
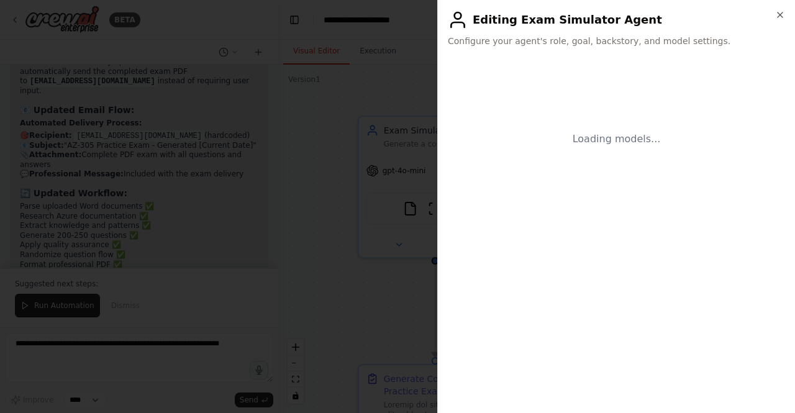
scroll to position [0, 0]
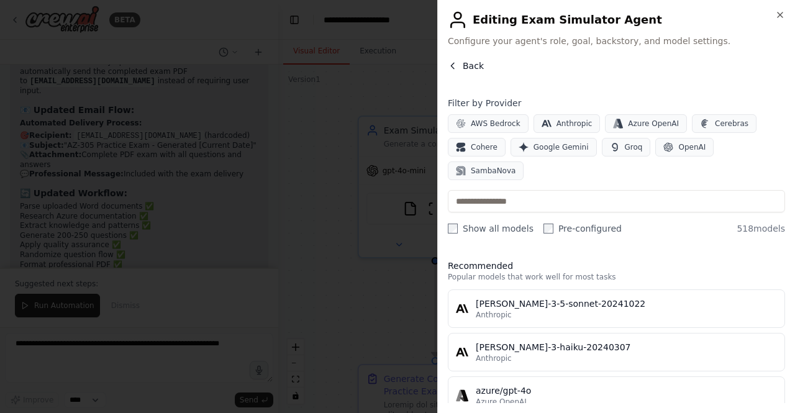
click at [448, 62] on icon "button" at bounding box center [453, 66] width 10 height 10
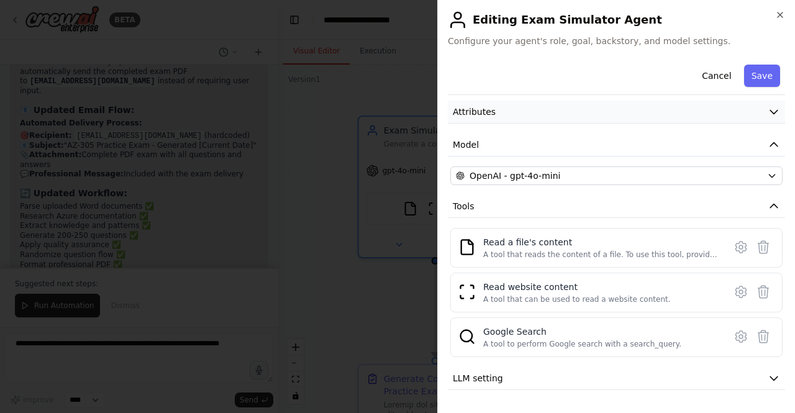
scroll to position [79, 0]
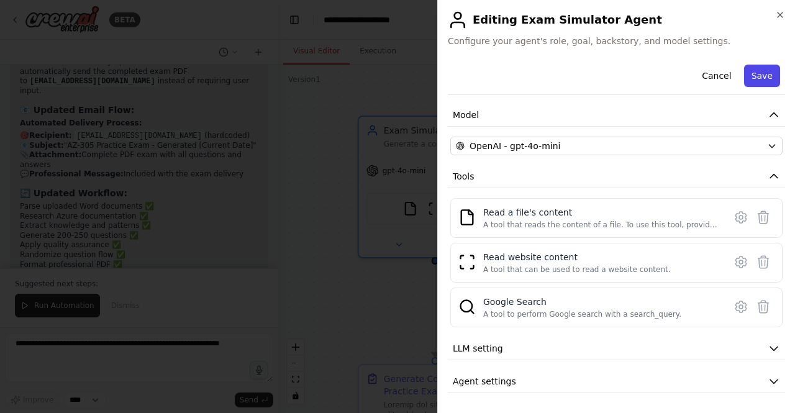
click at [759, 81] on button "Save" at bounding box center [762, 76] width 36 height 22
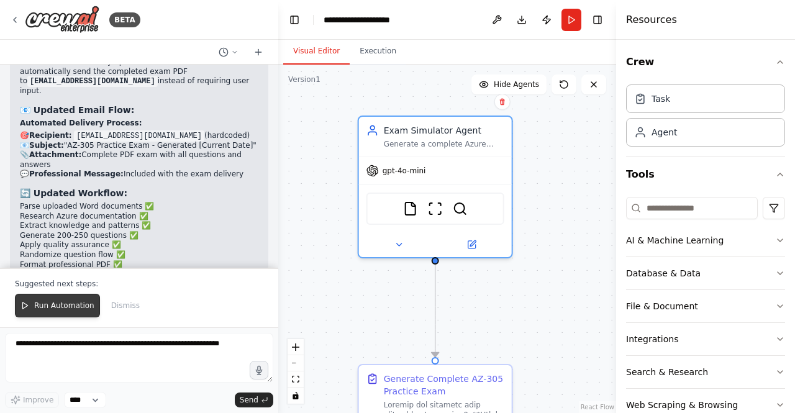
click at [68, 307] on span "Run Automation" at bounding box center [64, 305] width 60 height 10
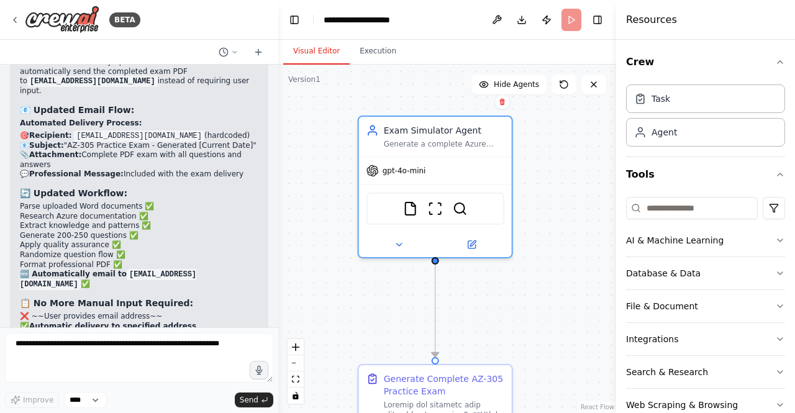
scroll to position [7239, 0]
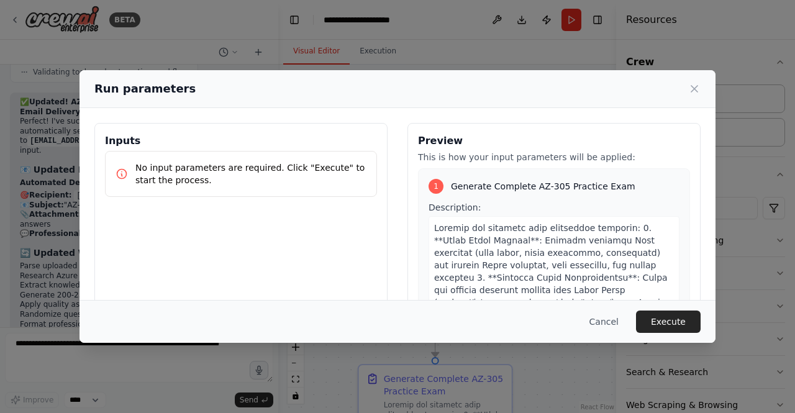
click at [223, 169] on p "No input parameters are required. Click "Execute" to start the process." at bounding box center [250, 173] width 231 height 25
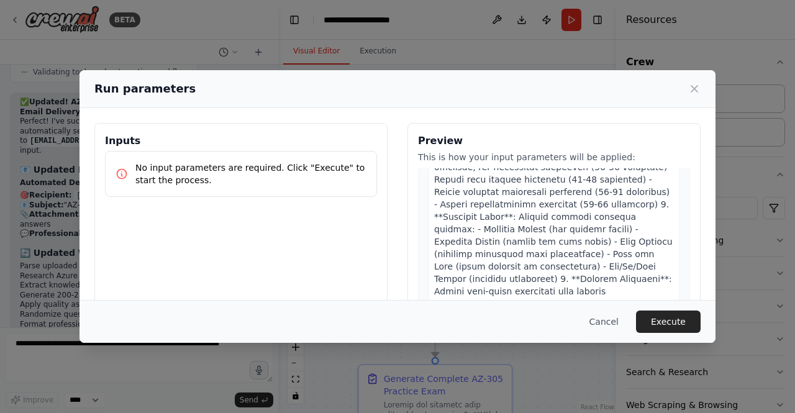
scroll to position [361, 0]
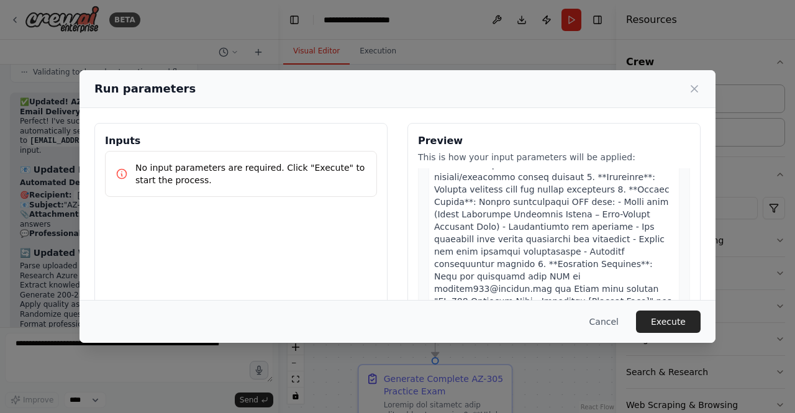
click at [657, 310] on div "Cancel Execute" at bounding box center [397, 321] width 636 height 43
click at [664, 320] on button "Execute" at bounding box center [668, 321] width 65 height 22
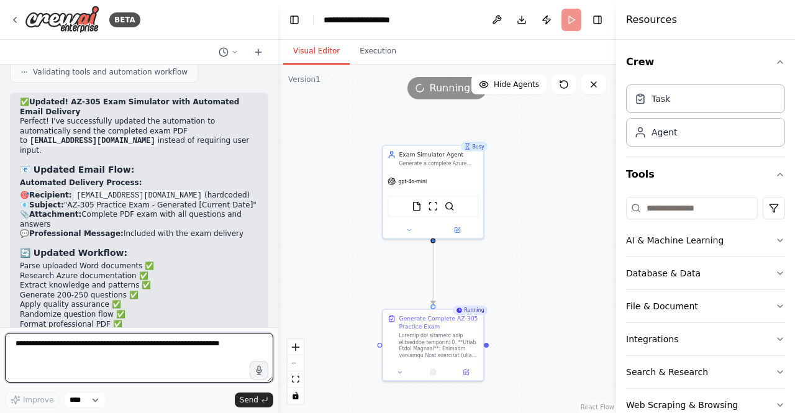
click at [113, 357] on textarea at bounding box center [139, 358] width 268 height 50
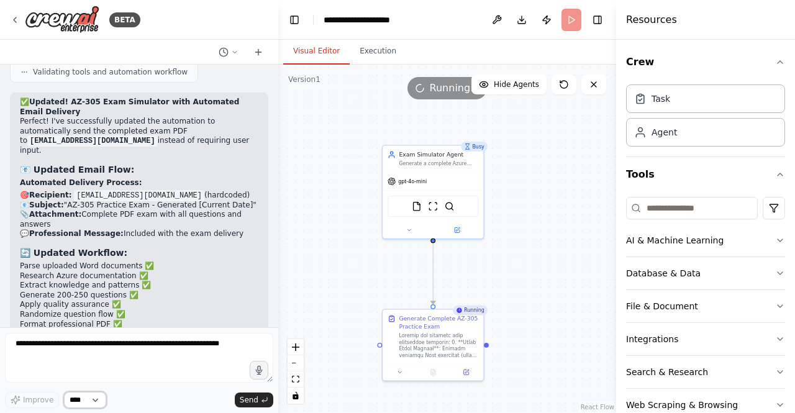
click at [90, 398] on select "****" at bounding box center [85, 400] width 42 height 16
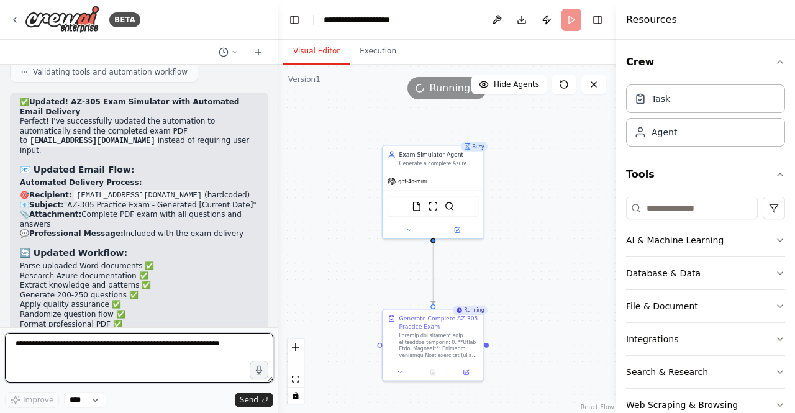
click at [102, 338] on textarea at bounding box center [139, 358] width 268 height 50
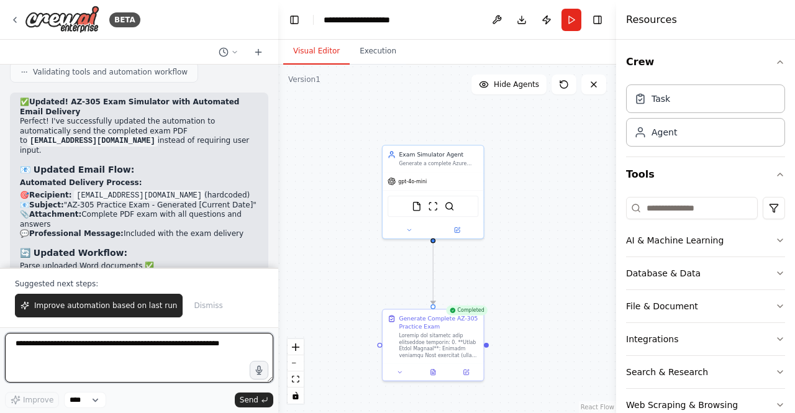
scroll to position [7298, 0]
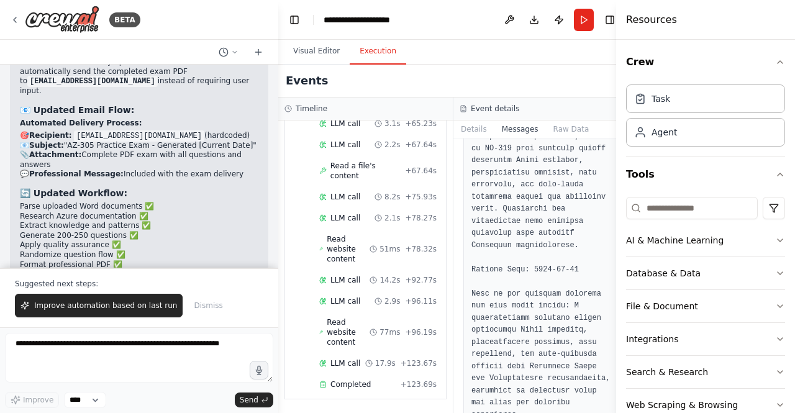
click at [365, 52] on button "Execution" at bounding box center [377, 51] width 56 height 26
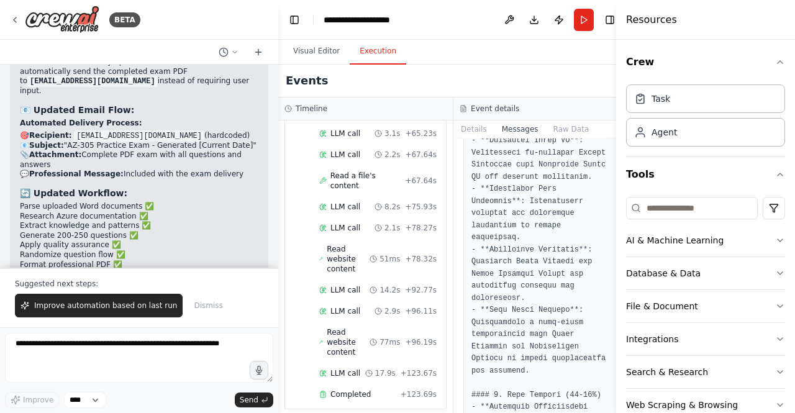
scroll to position [1862, 0]
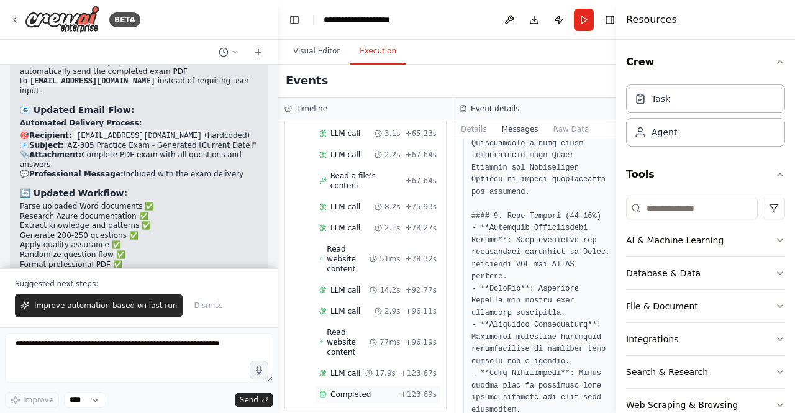
click at [360, 392] on div "Completed + 123.69s" at bounding box center [378, 394] width 126 height 19
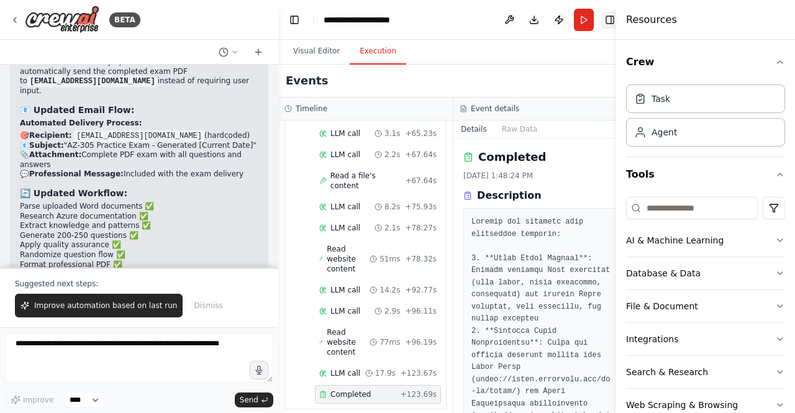
scroll to position [1130, 0]
